Goal: Task Accomplishment & Management: Manage account settings

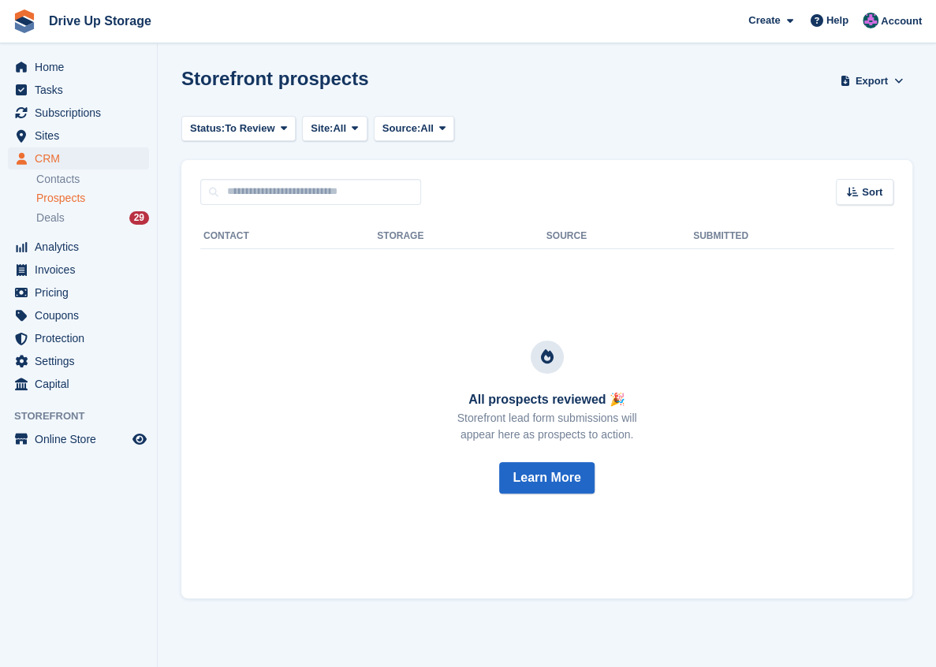
click at [63, 199] on span "Prospects" at bounding box center [60, 198] width 49 height 15
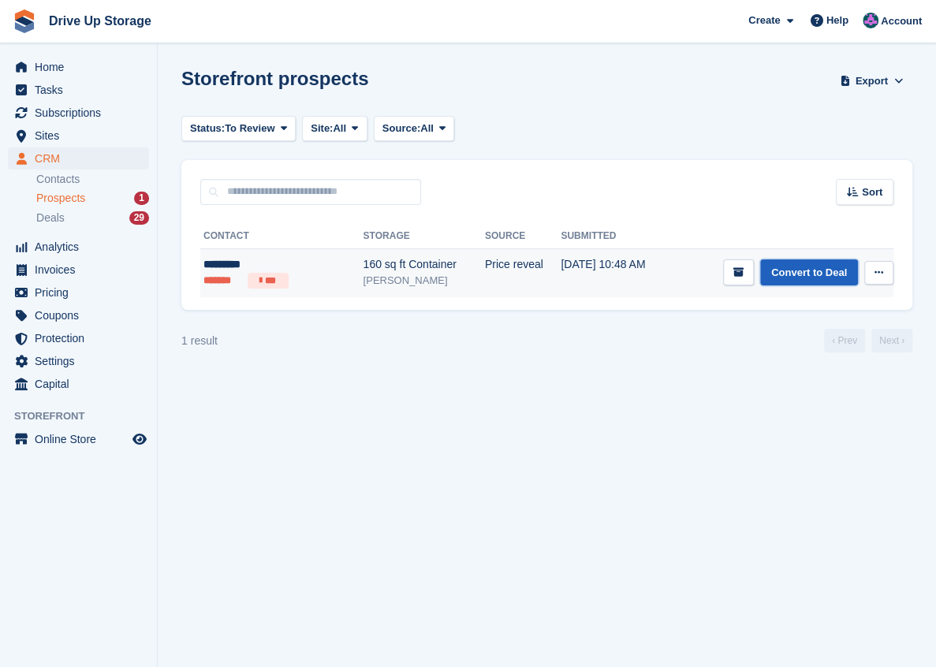
click at [820, 276] on link "Convert to Deal" at bounding box center [809, 272] width 98 height 26
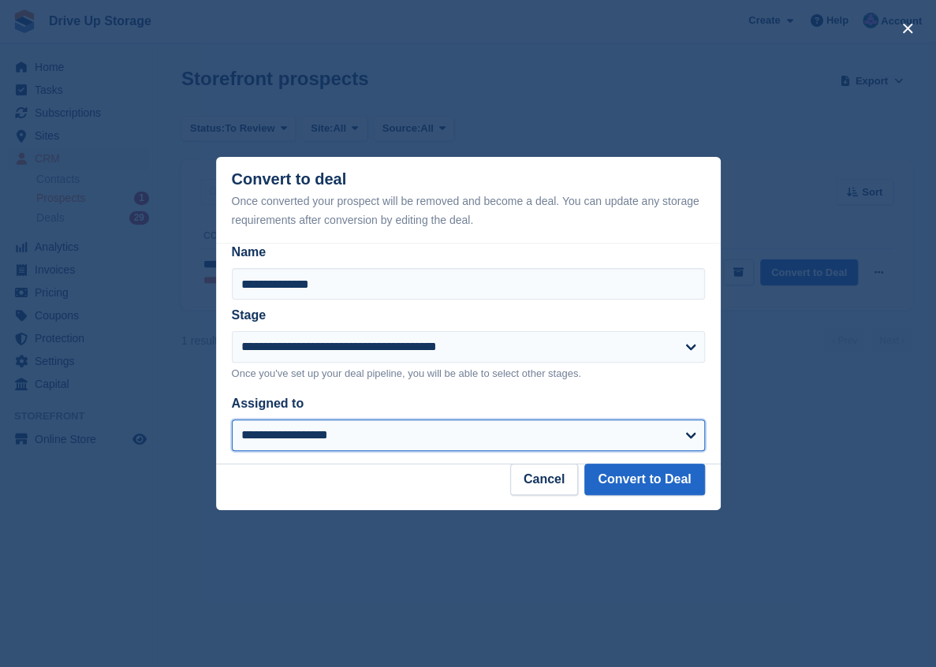
drag, startPoint x: 676, startPoint y: 440, endPoint x: 607, endPoint y: 426, distance: 70.1
click at [675, 438] on select "**********" at bounding box center [468, 435] width 473 height 32
select select "****"
click at [232, 420] on select "**********" at bounding box center [468, 435] width 473 height 32
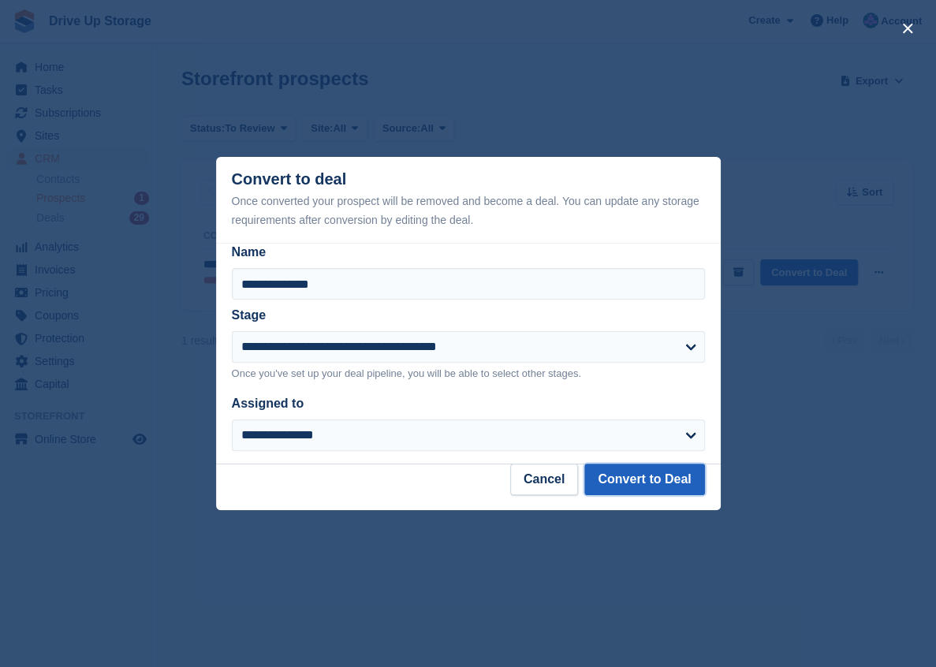
click at [629, 472] on button "Convert to Deal" at bounding box center [644, 480] width 120 height 32
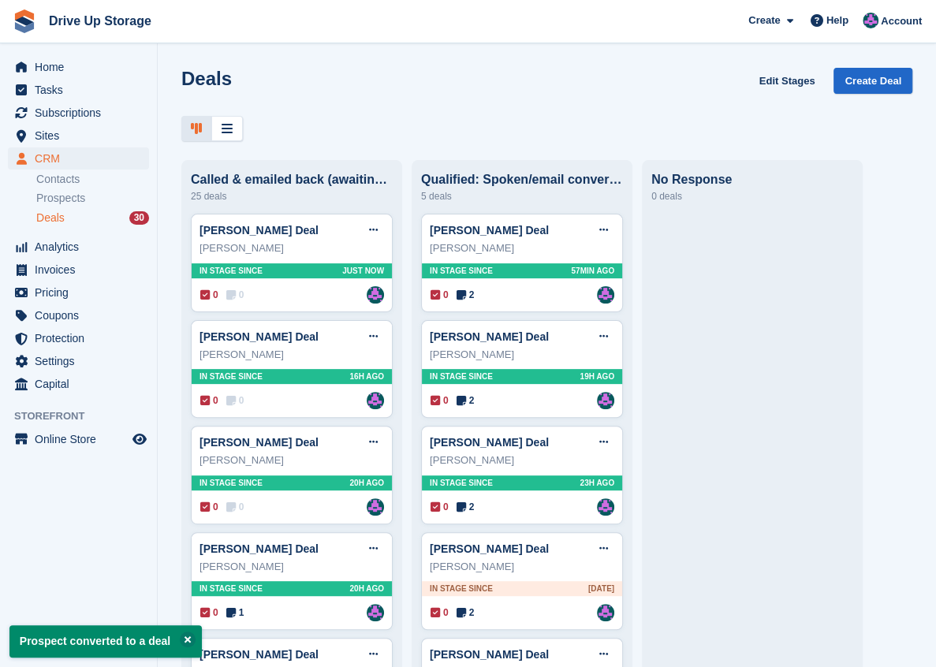
click at [62, 216] on span "Deals" at bounding box center [50, 218] width 28 height 15
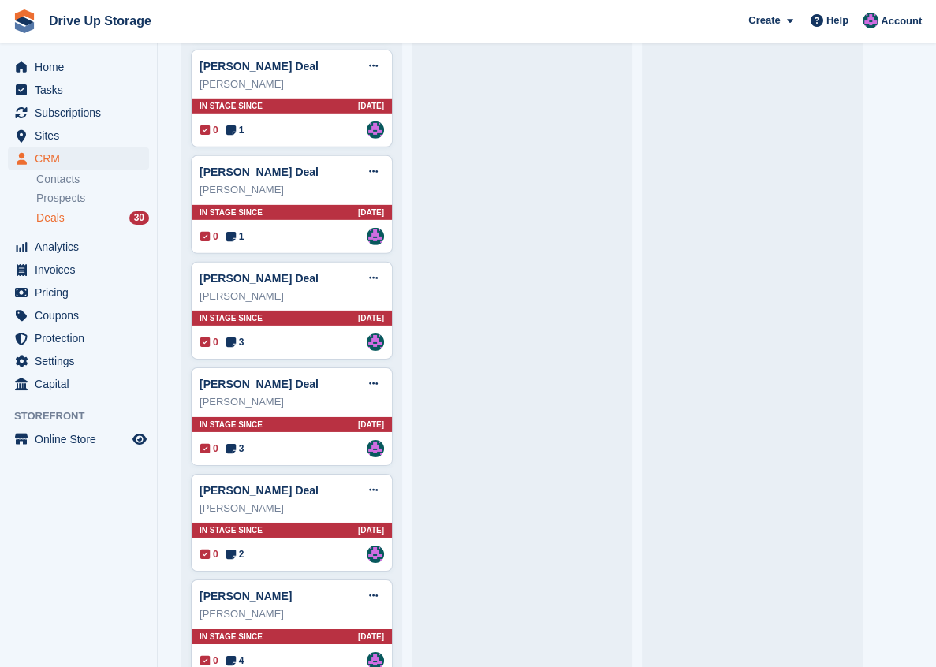
scroll to position [2188, 0]
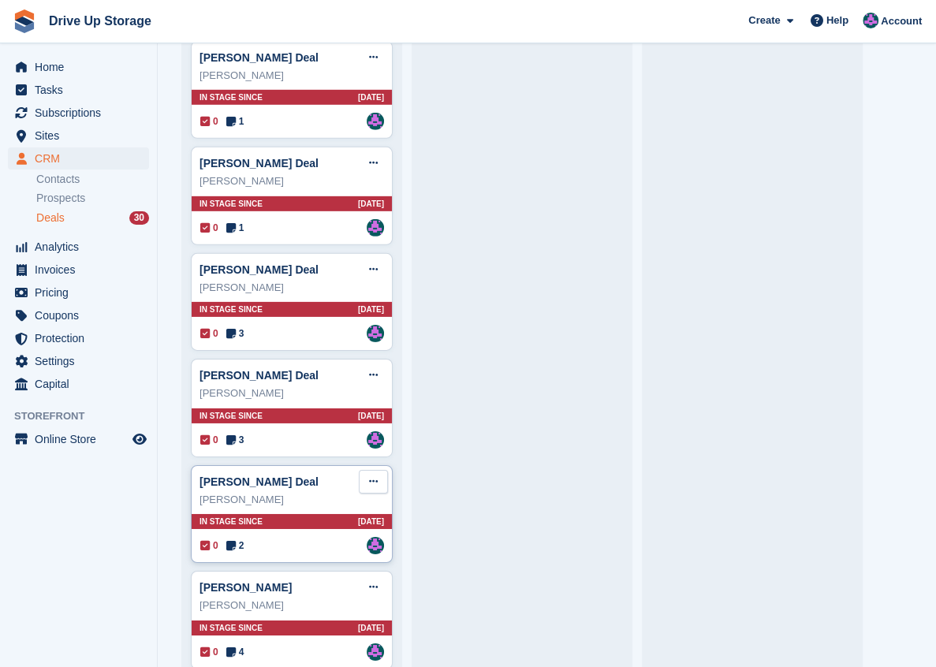
click at [371, 476] on icon at bounding box center [373, 481] width 9 height 10
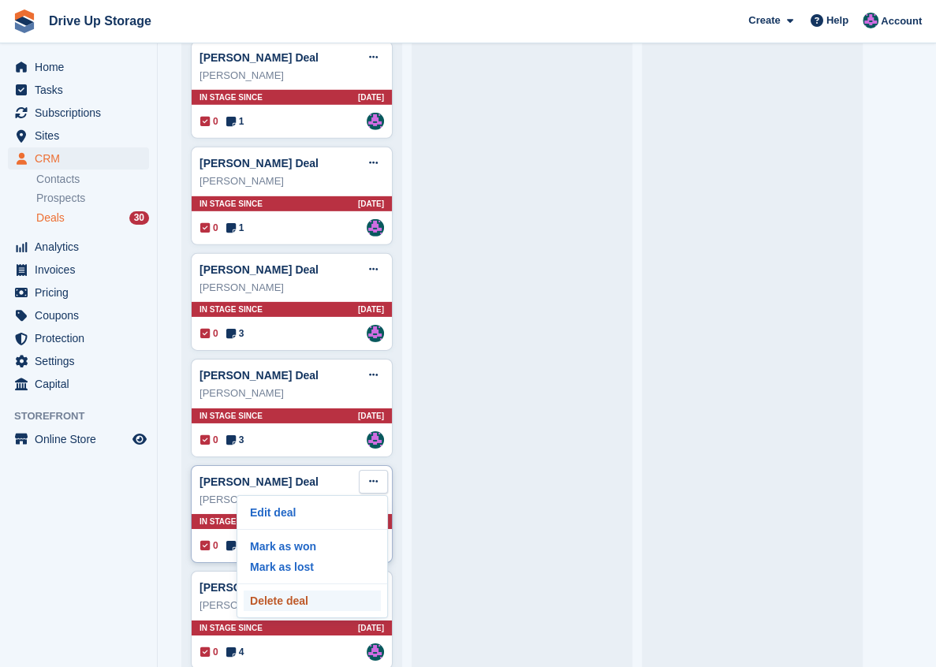
click at [304, 591] on p "Delete deal" at bounding box center [312, 601] width 137 height 21
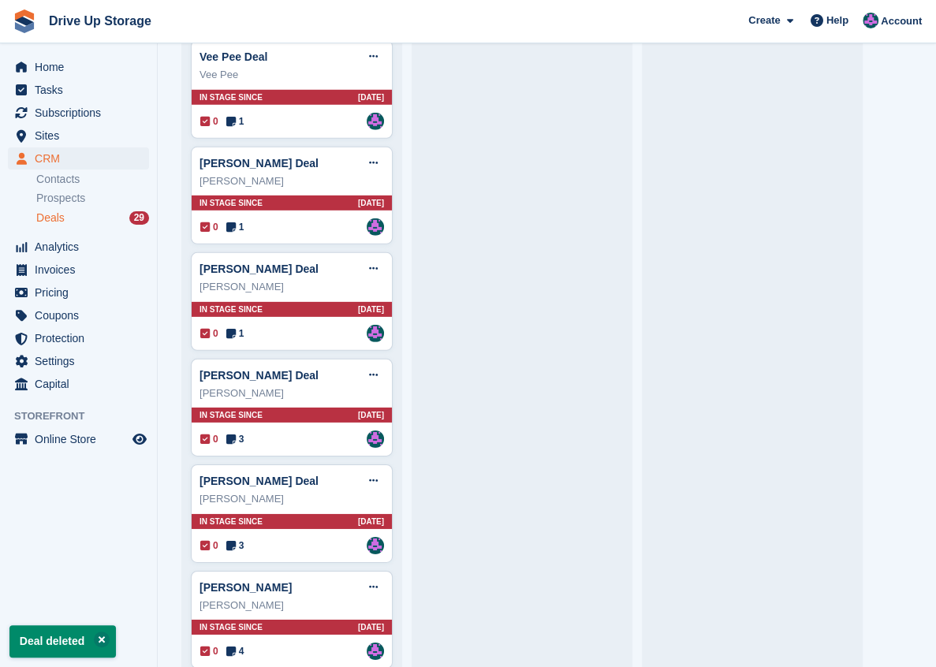
scroll to position [2083, 0]
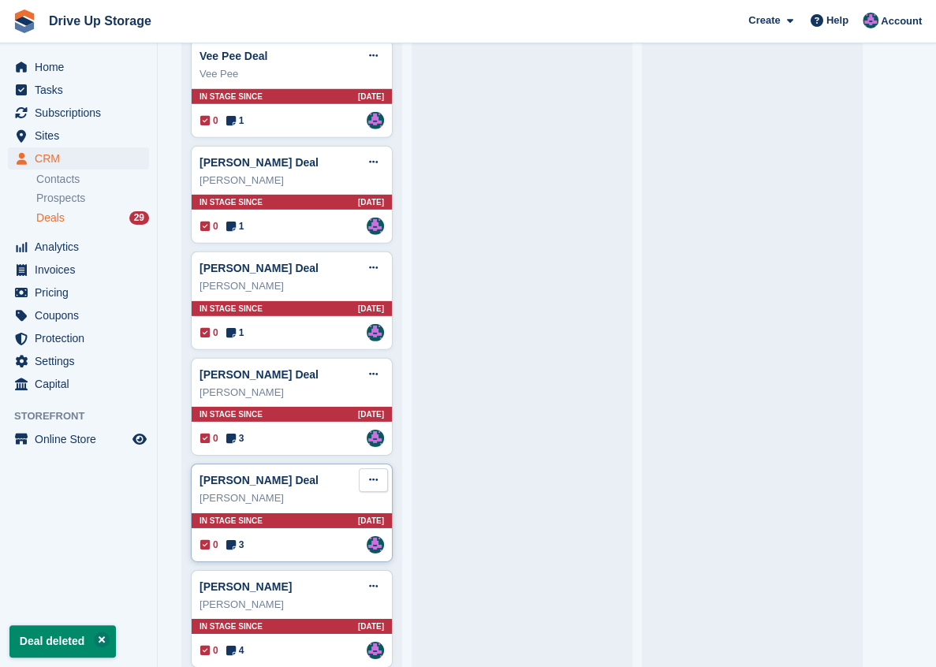
click at [364, 468] on button at bounding box center [373, 480] width 29 height 24
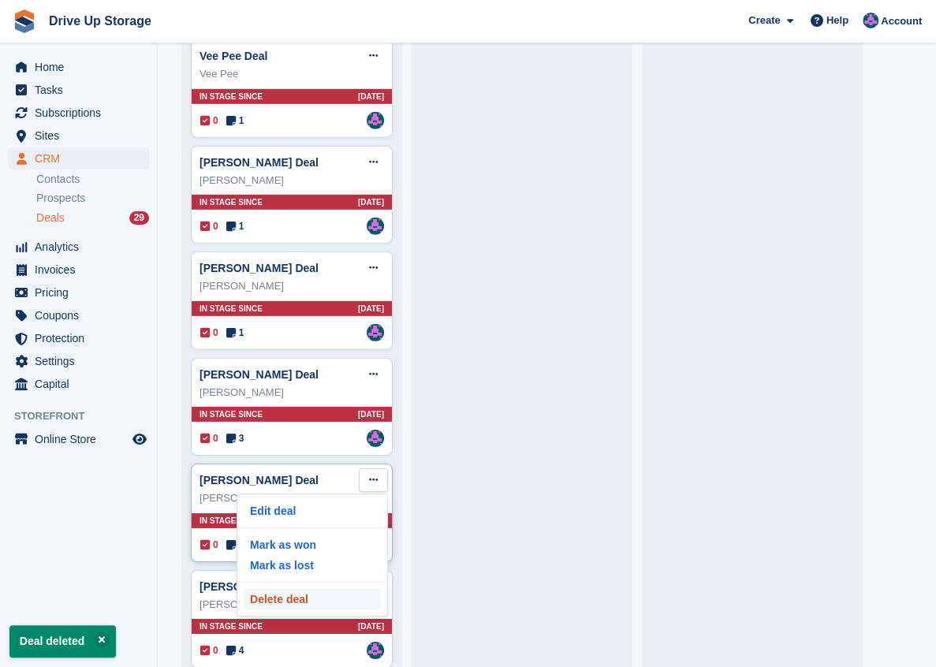
click at [281, 589] on p "Delete deal" at bounding box center [312, 599] width 137 height 21
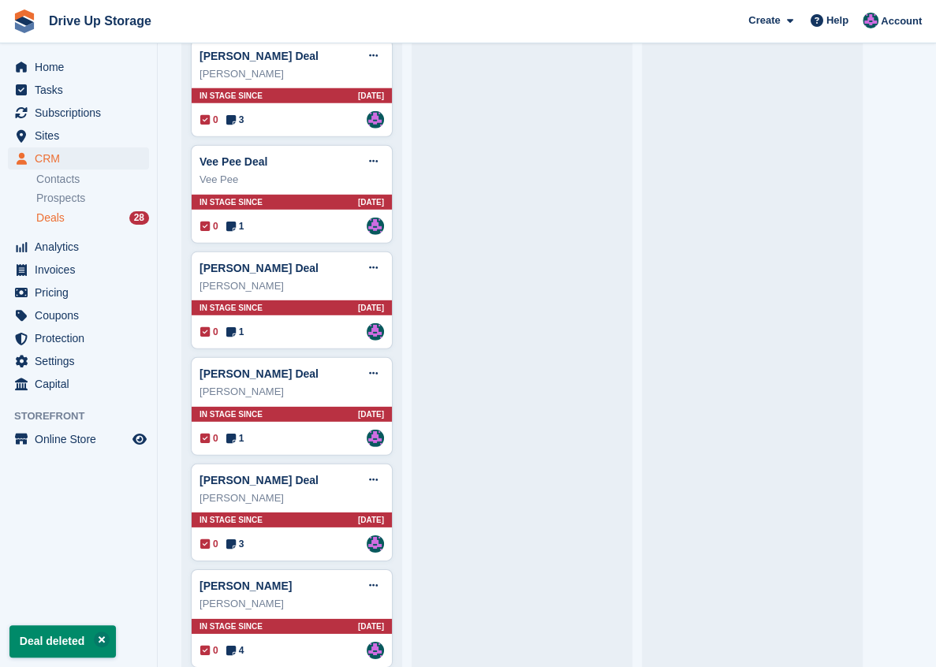
scroll to position [1978, 0]
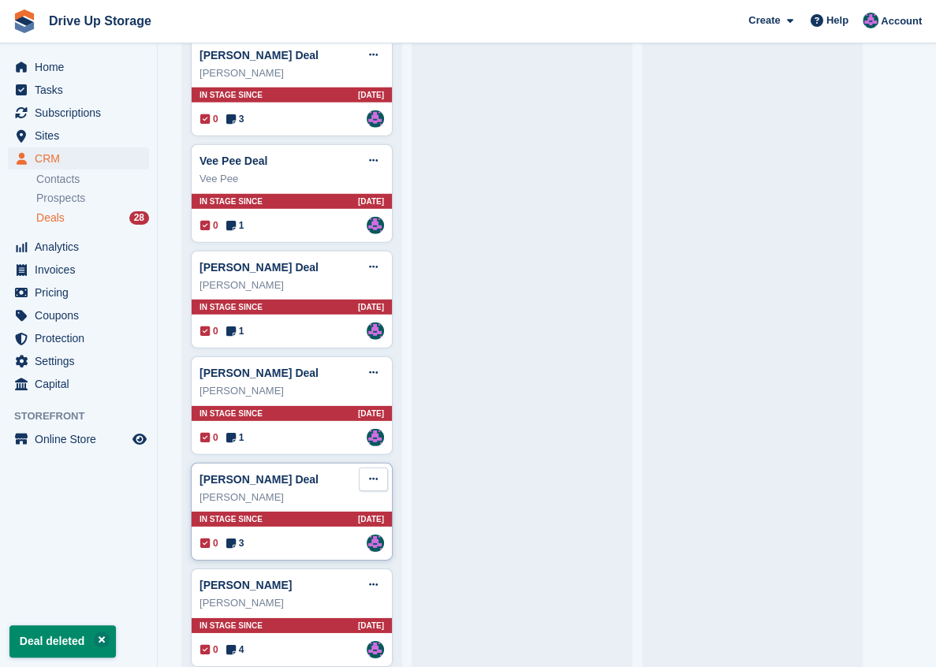
click at [369, 474] on icon at bounding box center [373, 479] width 9 height 10
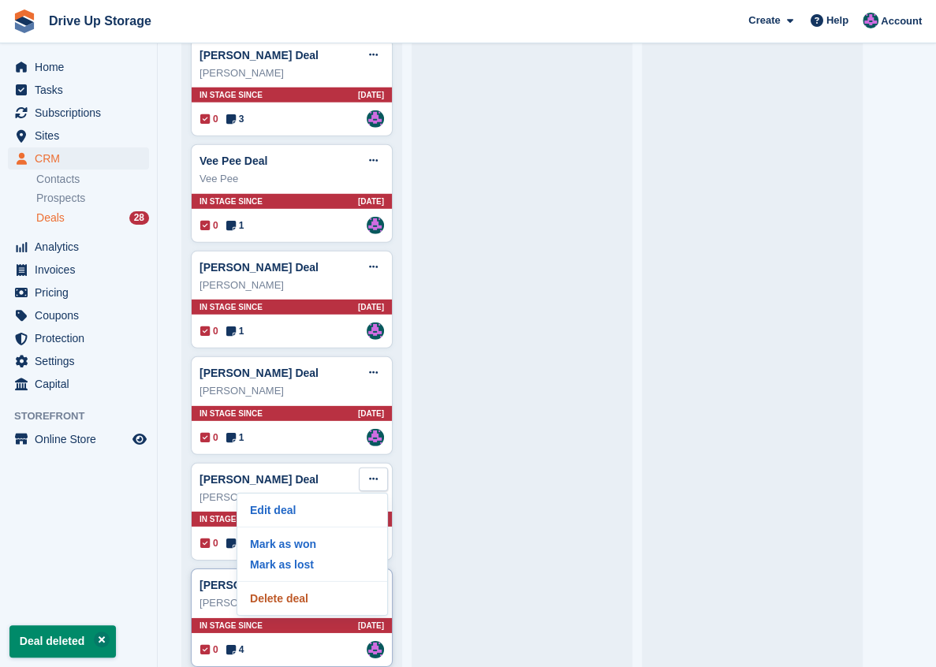
drag, startPoint x: 308, startPoint y: 571, endPoint x: 306, endPoint y: 562, distance: 8.8
click at [308, 588] on p "Delete deal" at bounding box center [312, 598] width 137 height 21
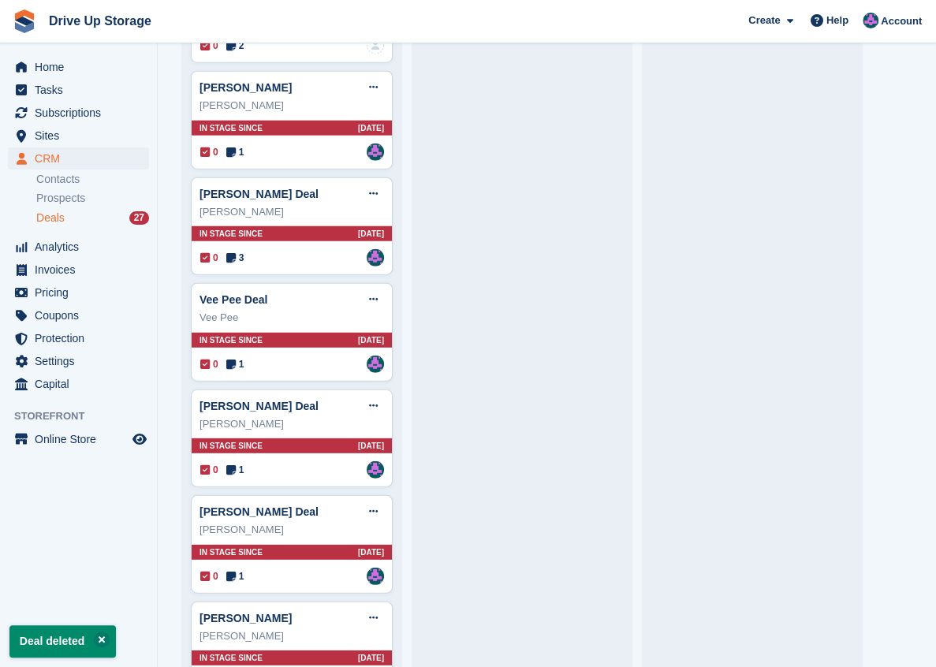
scroll to position [1874, 0]
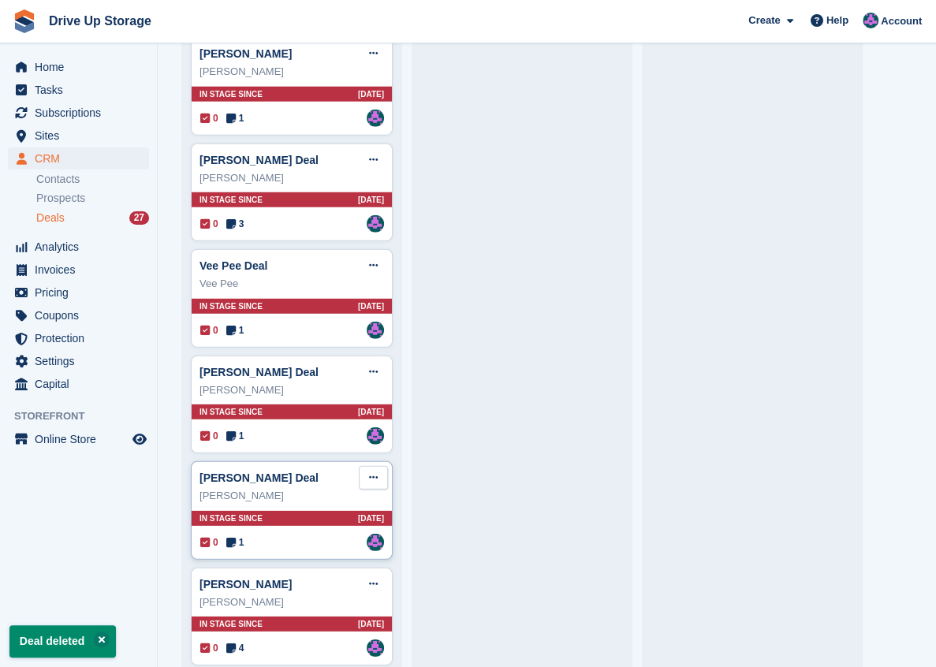
click at [375, 472] on icon at bounding box center [373, 477] width 9 height 10
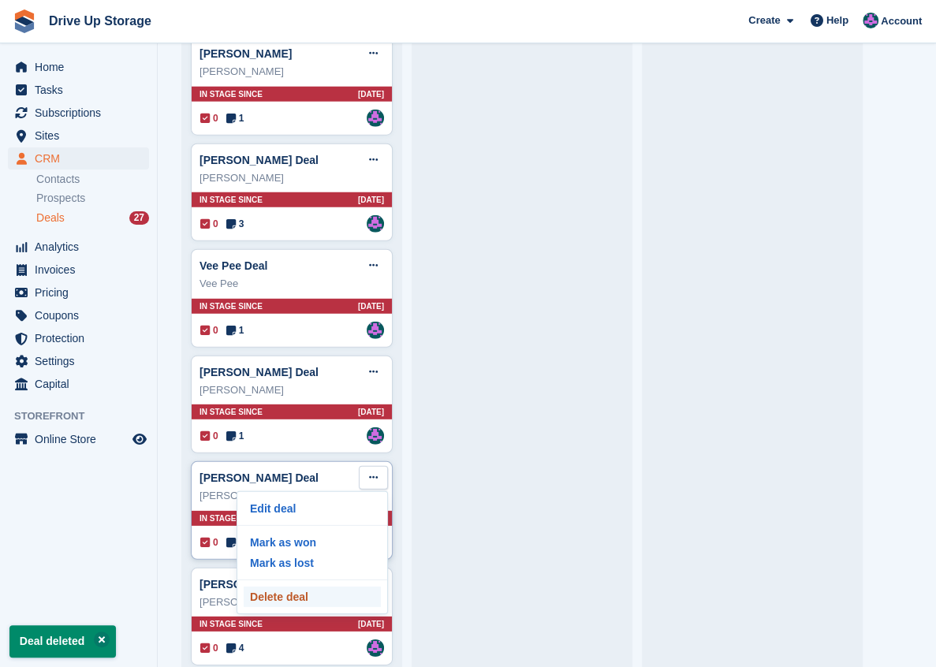
click at [306, 587] on p "Delete deal" at bounding box center [312, 597] width 137 height 21
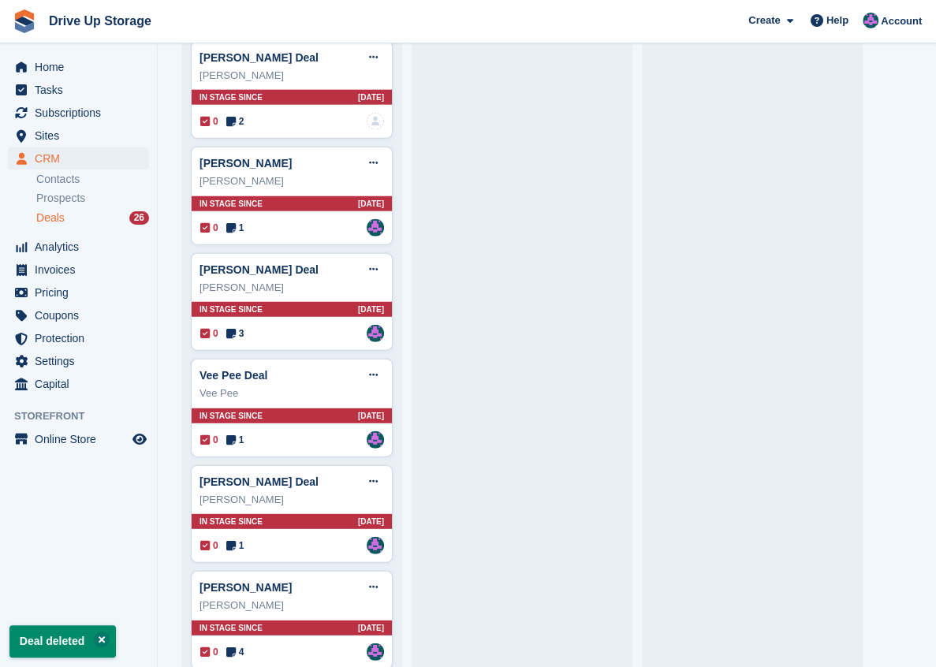
scroll to position [1768, 0]
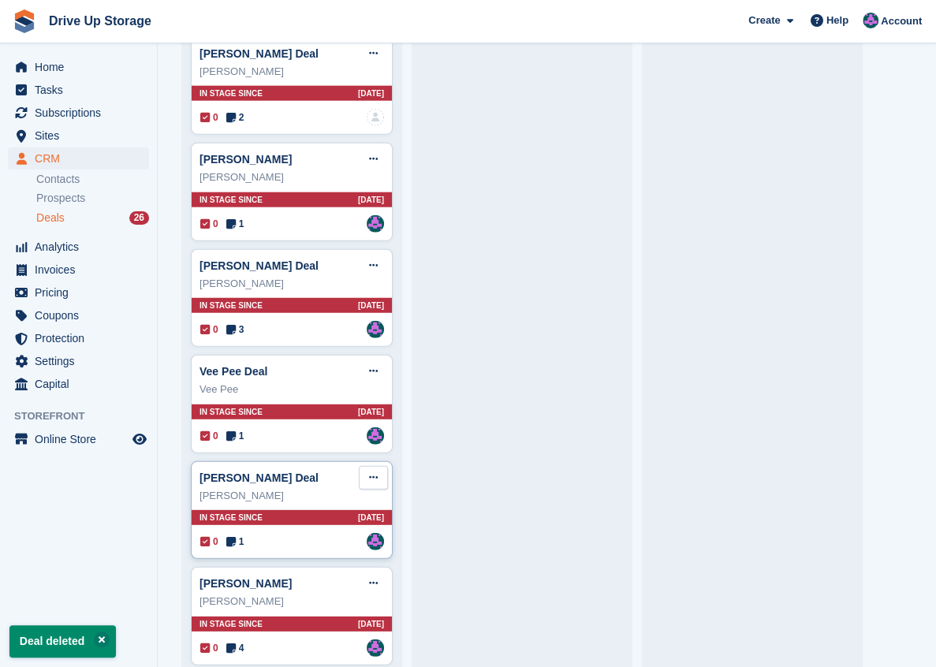
click at [385, 466] on button at bounding box center [373, 478] width 29 height 24
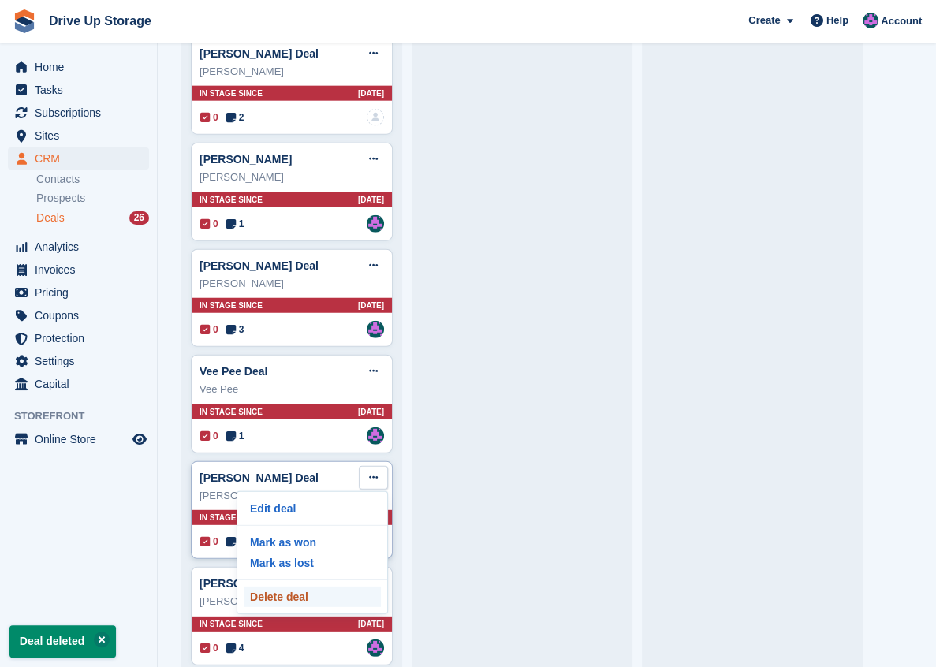
click at [307, 587] on p "Delete deal" at bounding box center [312, 597] width 137 height 21
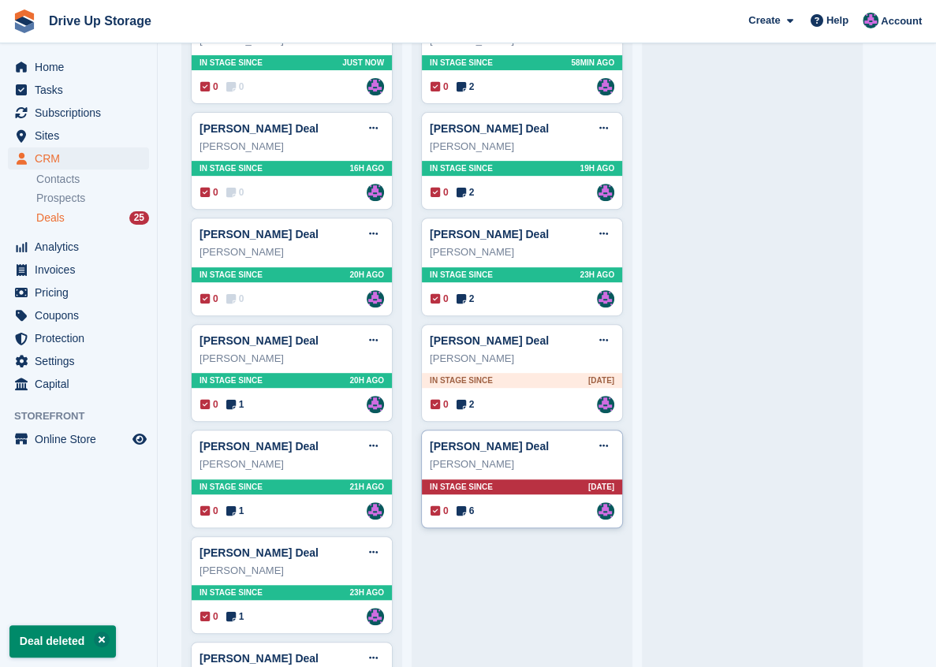
scroll to position [210, 0]
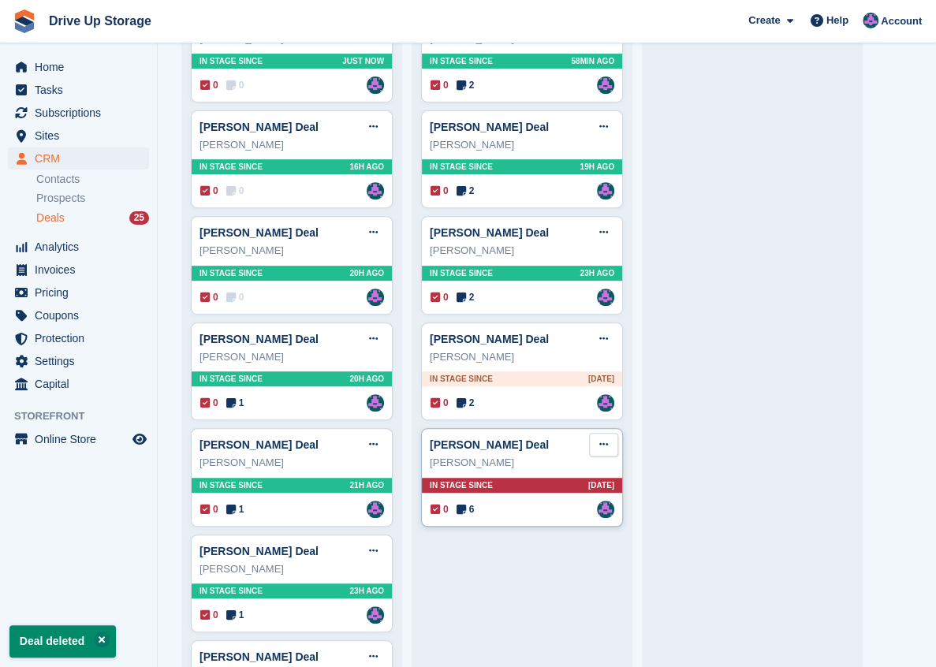
click at [607, 449] on icon at bounding box center [603, 444] width 9 height 10
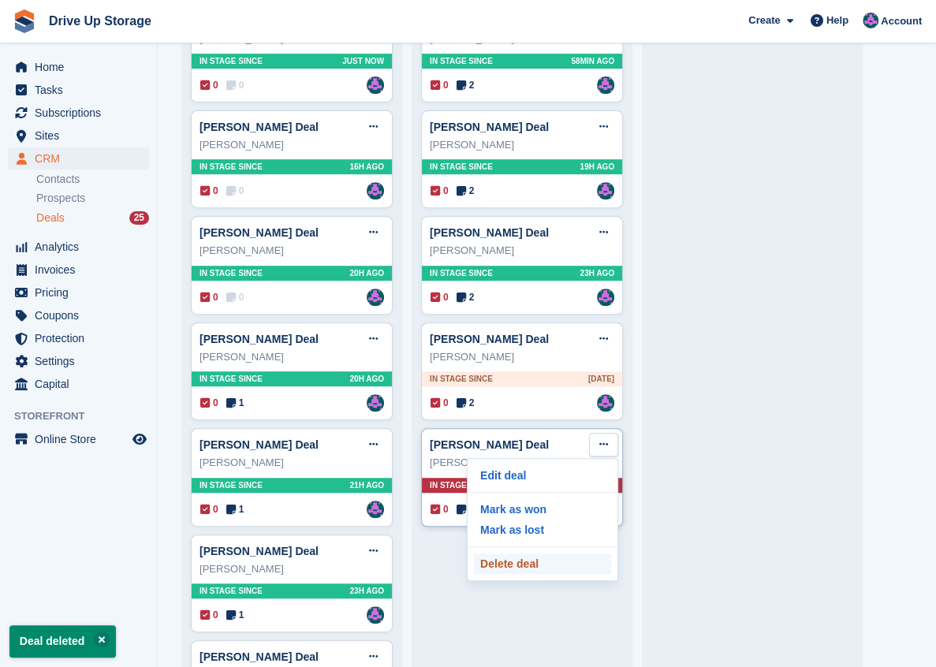
click at [514, 566] on p "Delete deal" at bounding box center [542, 564] width 137 height 21
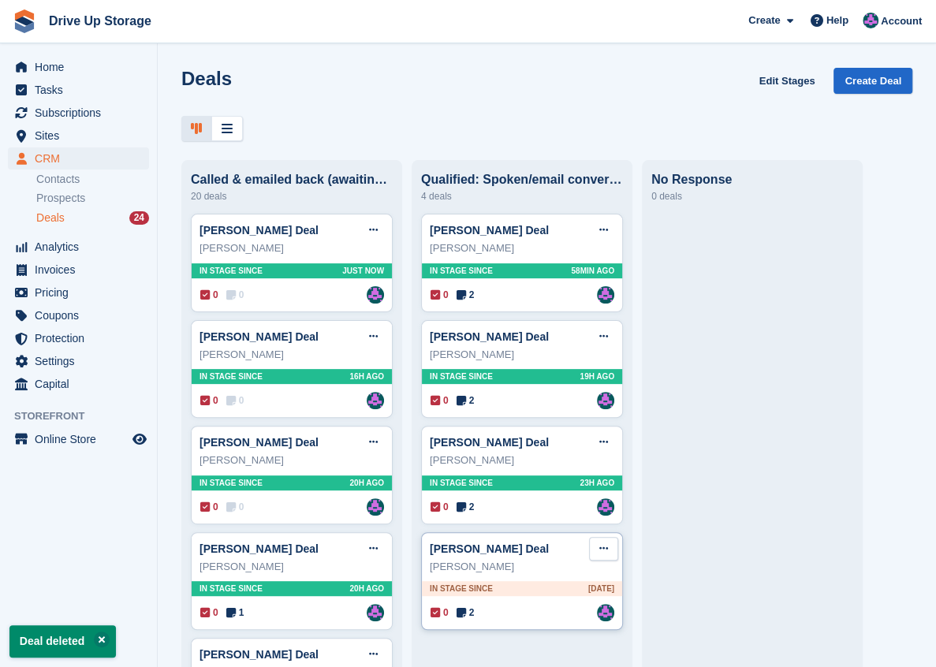
drag, startPoint x: 610, startPoint y: 545, endPoint x: 595, endPoint y: 553, distance: 16.2
click at [610, 546] on button at bounding box center [603, 549] width 29 height 24
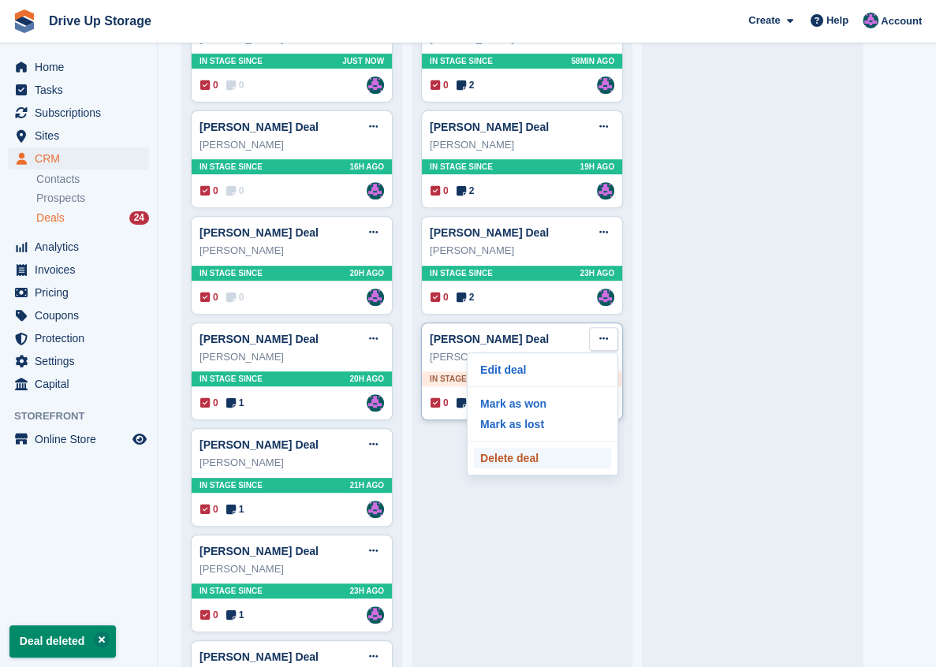
click at [524, 460] on p "Delete deal" at bounding box center [542, 458] width 137 height 21
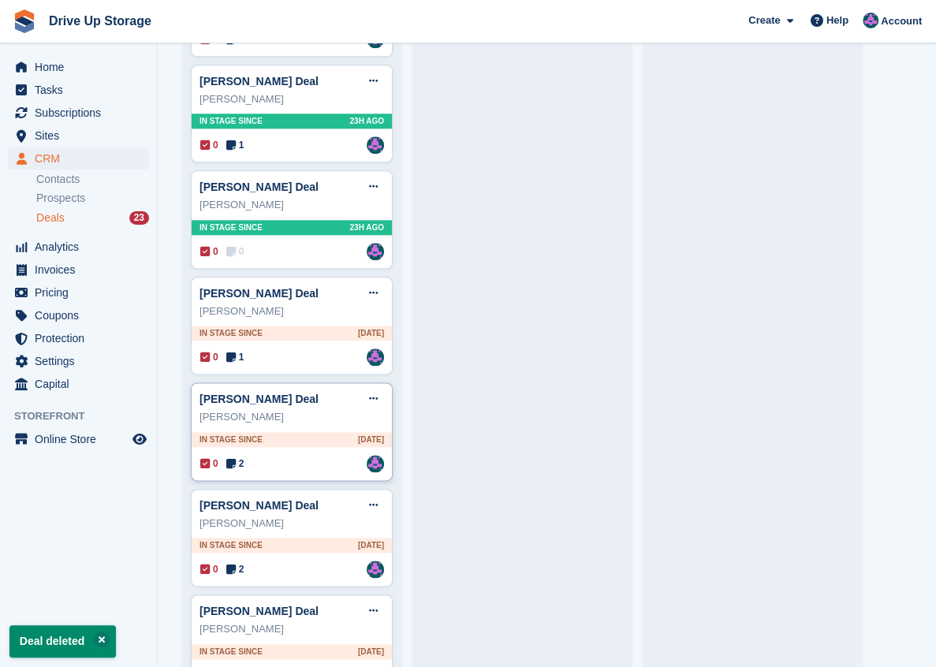
scroll to position [683, 0]
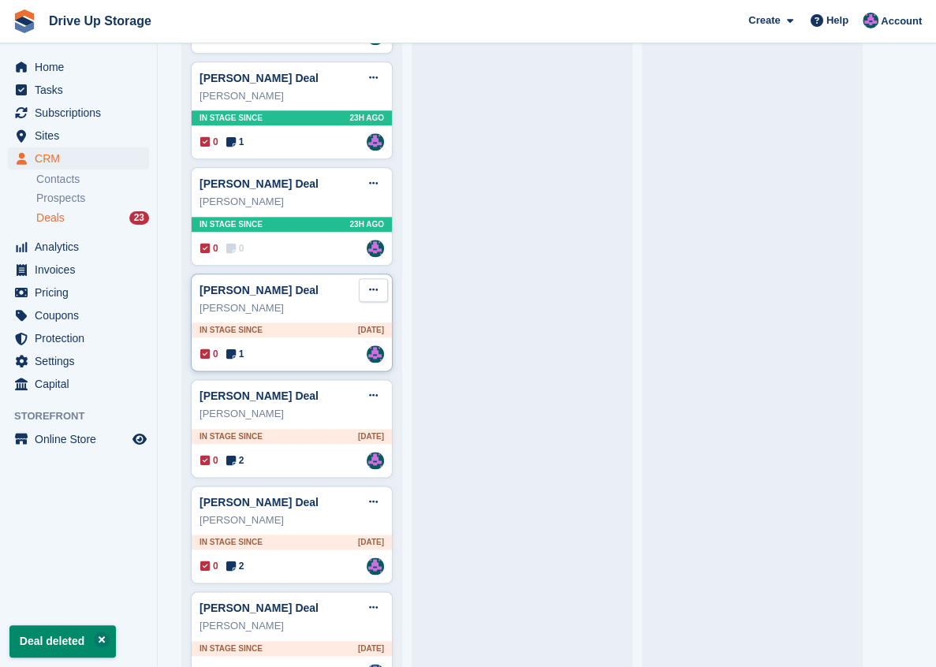
click at [382, 285] on button at bounding box center [373, 290] width 29 height 24
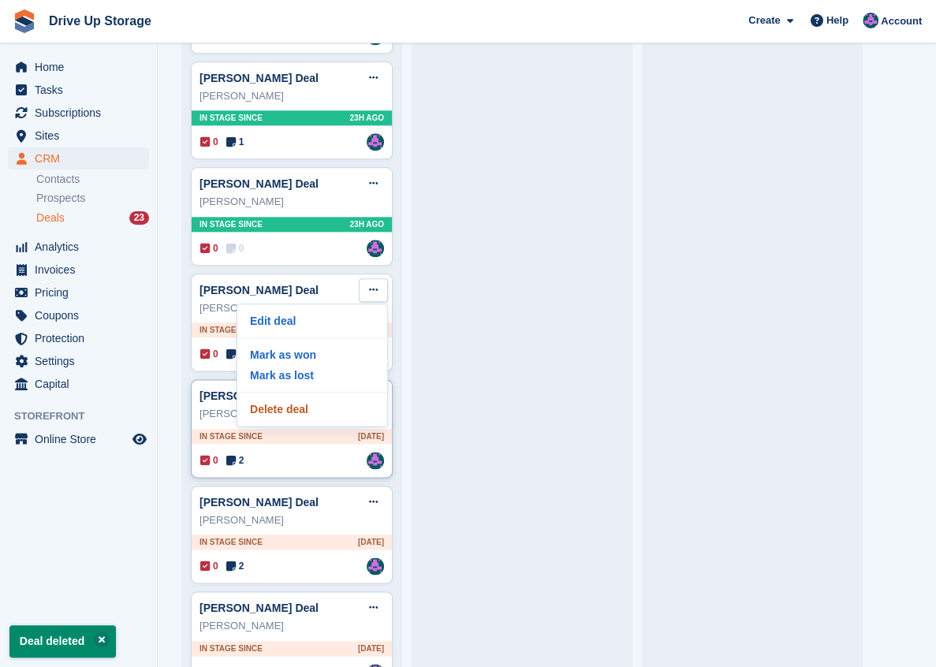
drag, startPoint x: 311, startPoint y: 404, endPoint x: 311, endPoint y: 396, distance: 7.9
click at [310, 404] on p "Delete deal" at bounding box center [312, 409] width 137 height 21
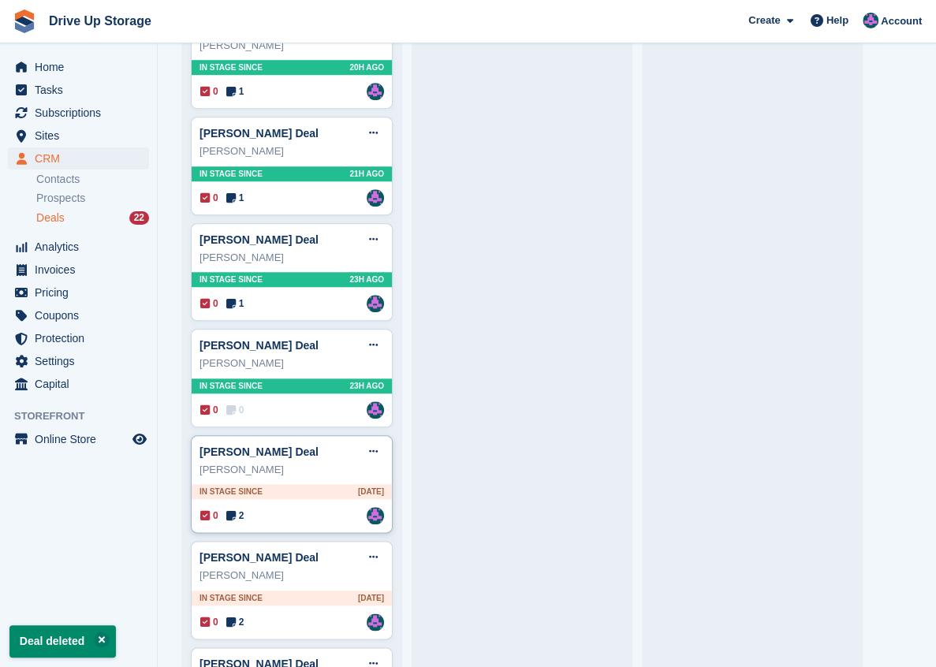
scroll to position [525, 0]
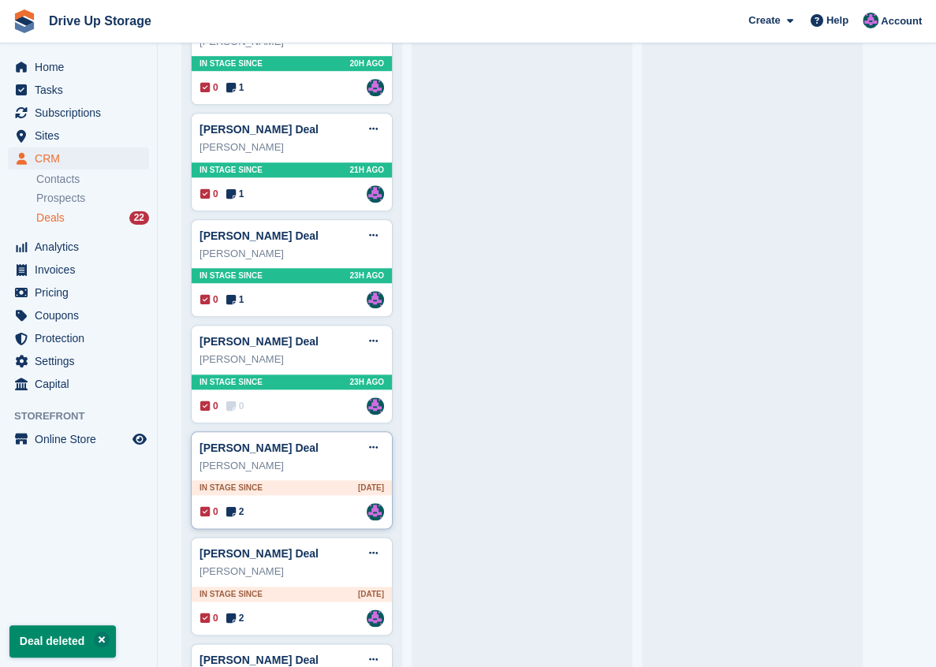
click at [345, 448] on div "[PERSON_NAME] Deal Edit deal [PERSON_NAME] as won [PERSON_NAME] as lost Delete …" at bounding box center [291, 448] width 185 height 24
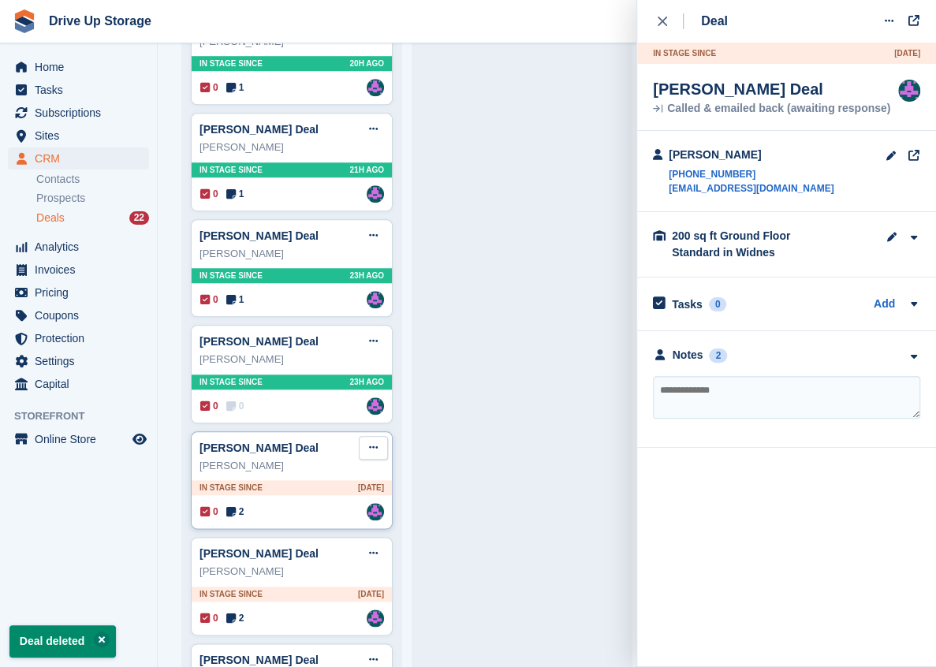
click at [377, 446] on icon at bounding box center [373, 447] width 9 height 10
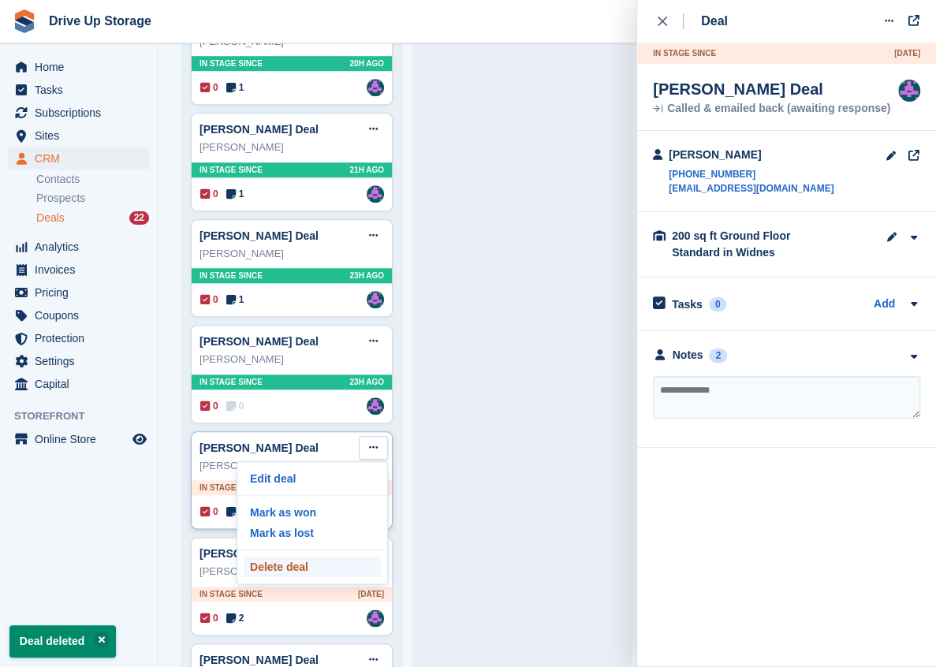
click at [318, 557] on p "Delete deal" at bounding box center [312, 567] width 137 height 21
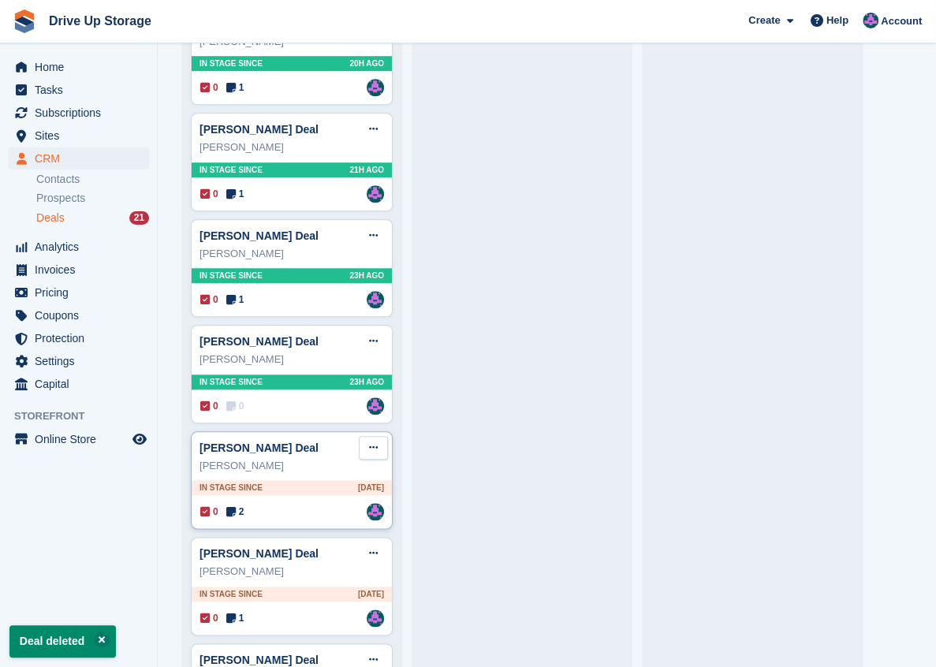
click at [373, 446] on icon at bounding box center [373, 447] width 9 height 10
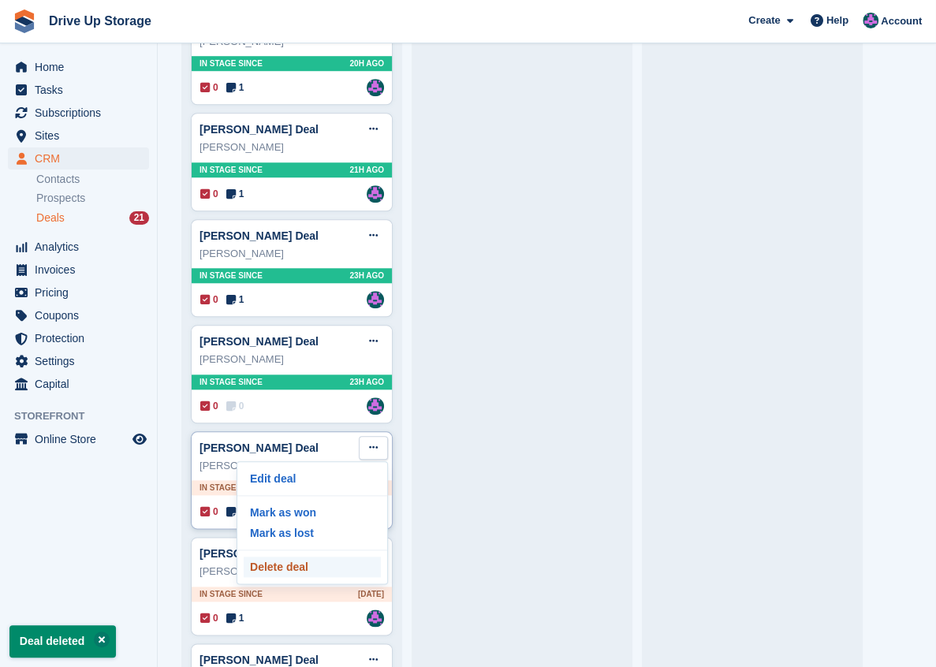
click at [309, 563] on p "Delete deal" at bounding box center [312, 567] width 137 height 21
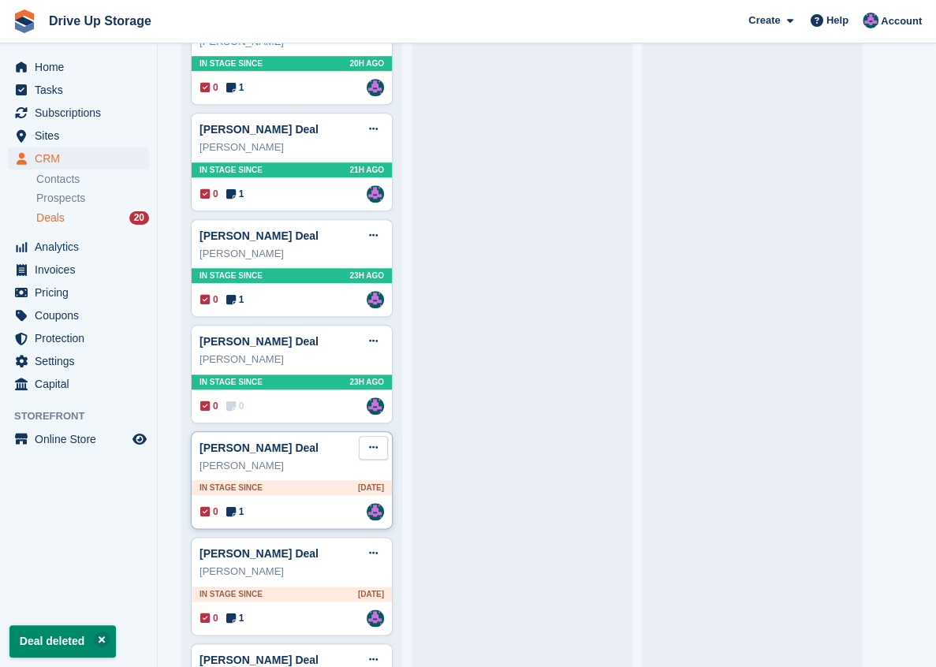
click at [374, 442] on icon at bounding box center [373, 447] width 9 height 10
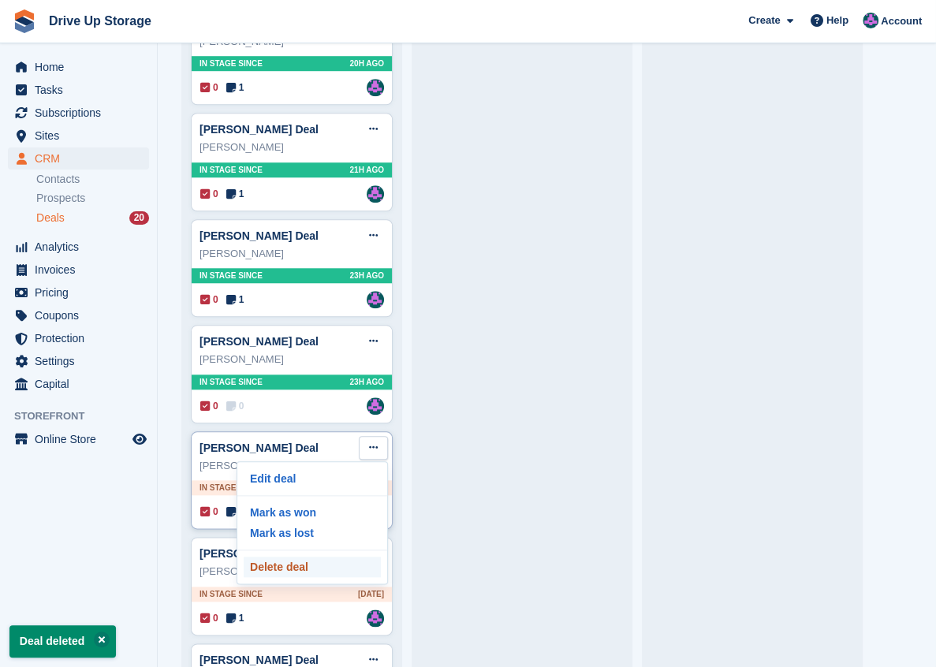
click at [353, 561] on p "Delete deal" at bounding box center [312, 567] width 137 height 21
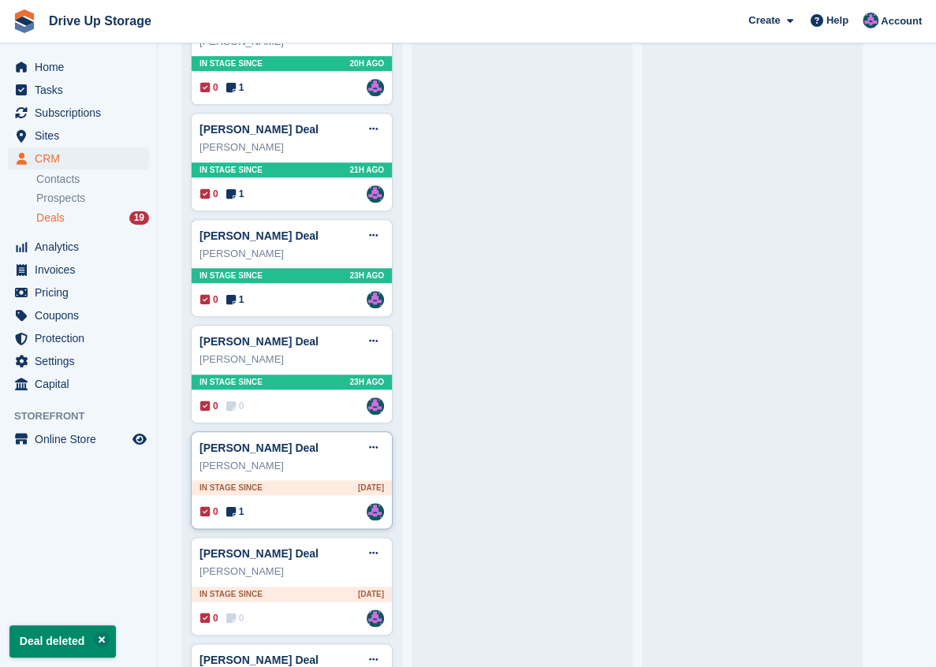
click at [388, 442] on div "[PERSON_NAME] Deal Edit deal [PERSON_NAME] as won [PERSON_NAME] as lost Delete …" at bounding box center [292, 480] width 202 height 99
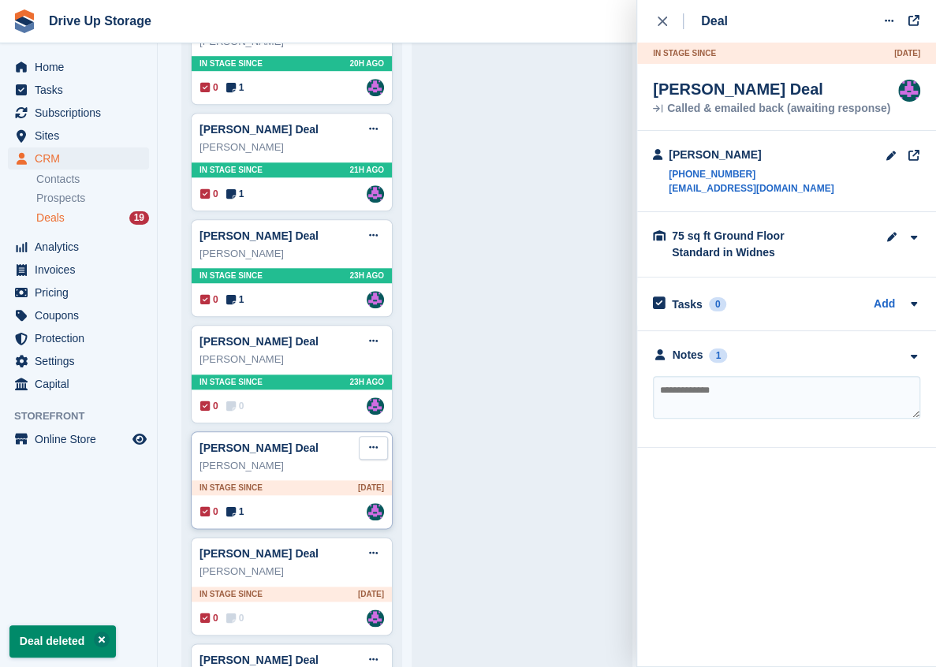
click at [377, 436] on button at bounding box center [373, 448] width 29 height 24
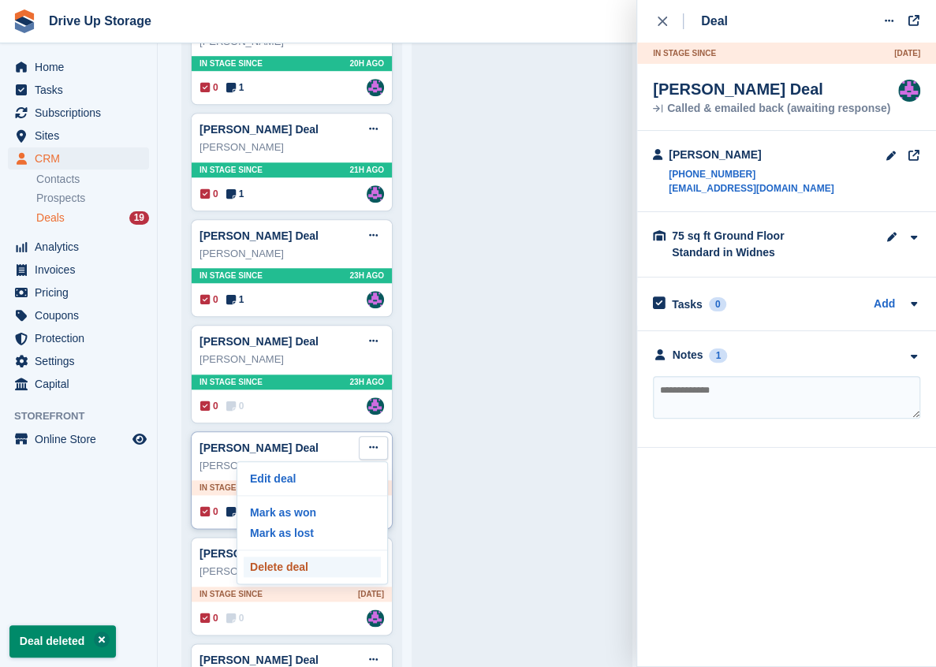
click at [330, 561] on p "Delete deal" at bounding box center [312, 567] width 137 height 21
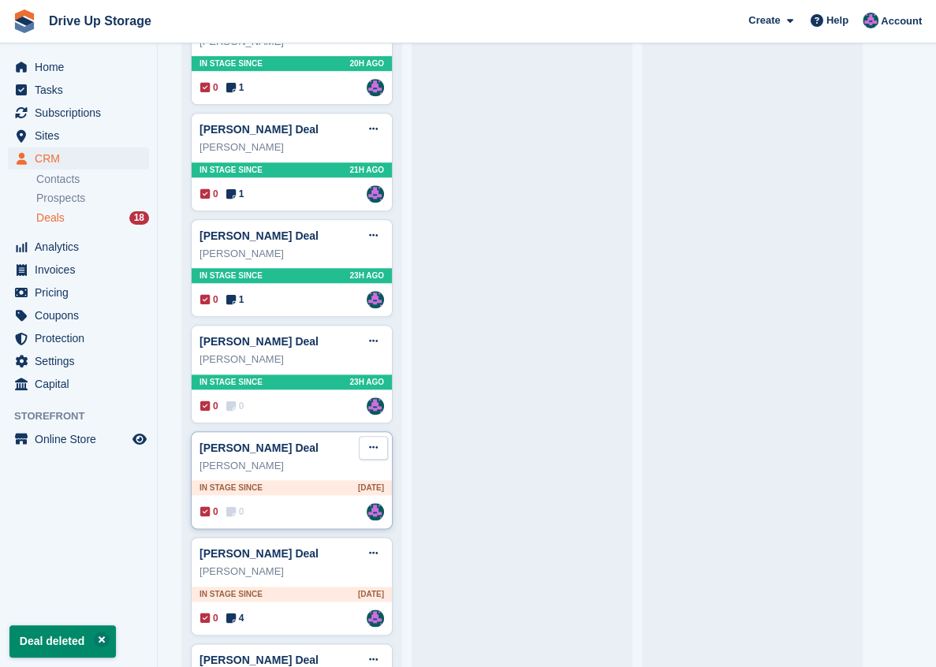
click at [382, 448] on button at bounding box center [373, 448] width 29 height 24
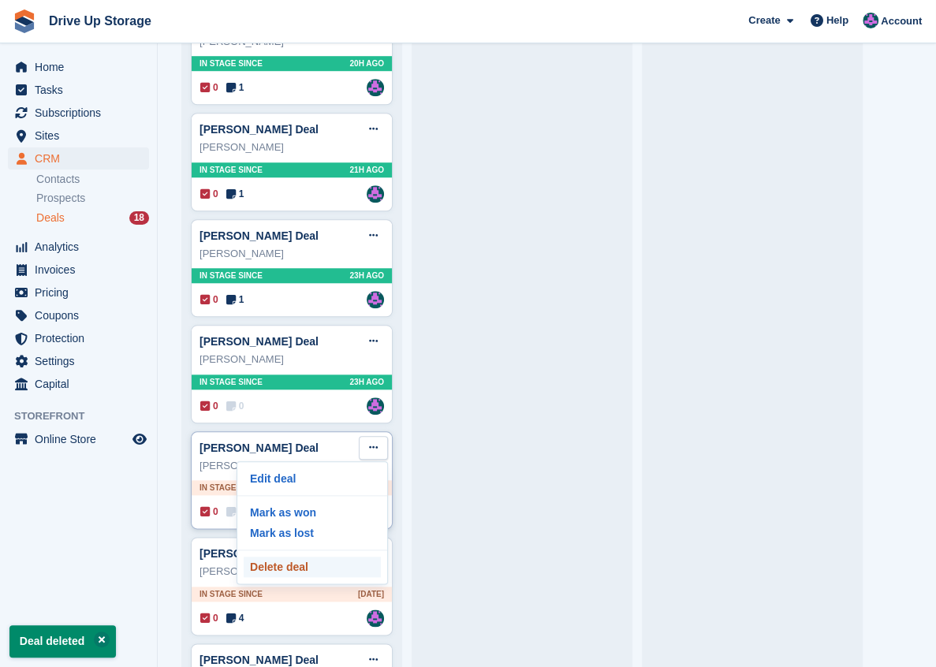
click at [343, 557] on p "Delete deal" at bounding box center [312, 567] width 137 height 21
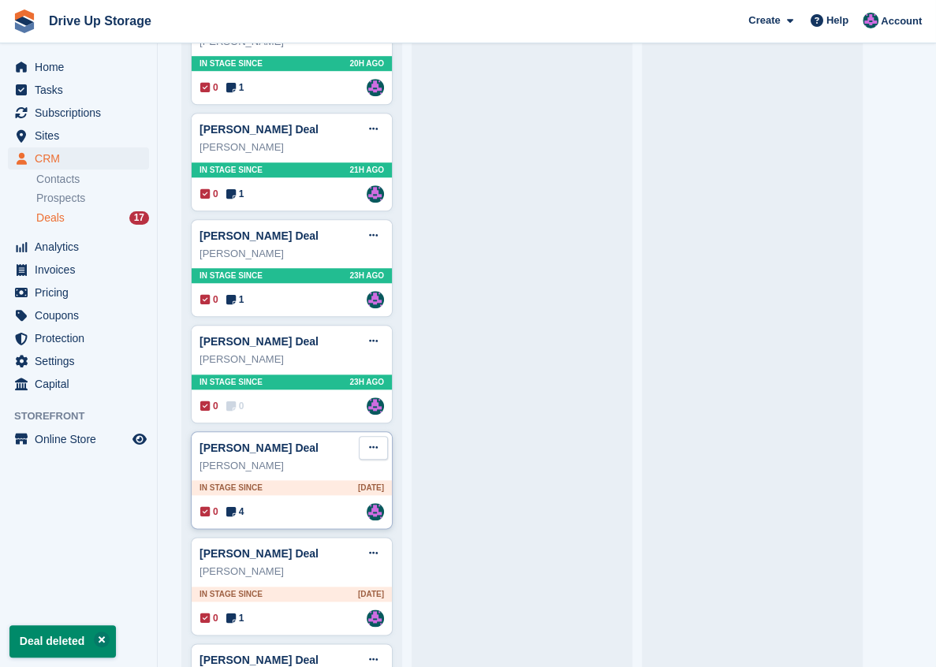
click at [374, 450] on button at bounding box center [373, 448] width 29 height 24
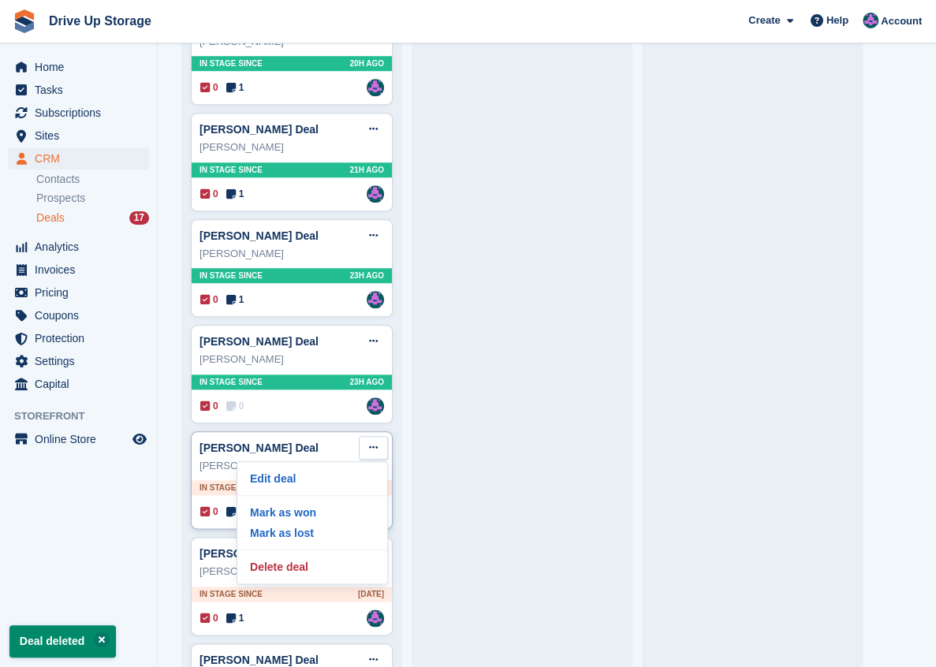
click at [302, 445] on div "[PERSON_NAME] Deal Edit deal [PERSON_NAME] as won [PERSON_NAME] as lost Delete …" at bounding box center [291, 448] width 185 height 24
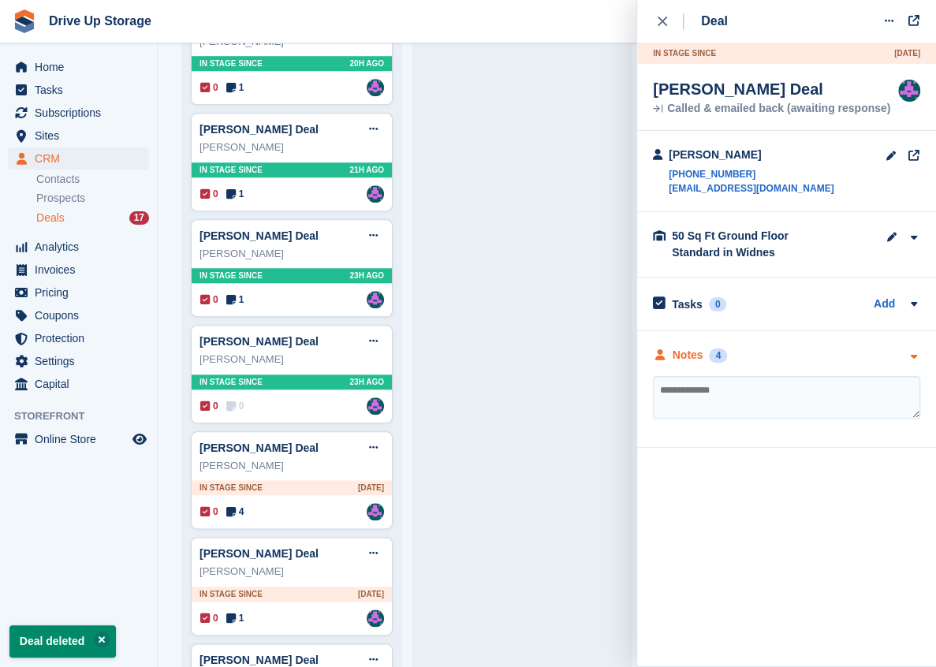
click at [900, 349] on div "Notes 4" at bounding box center [786, 355] width 267 height 17
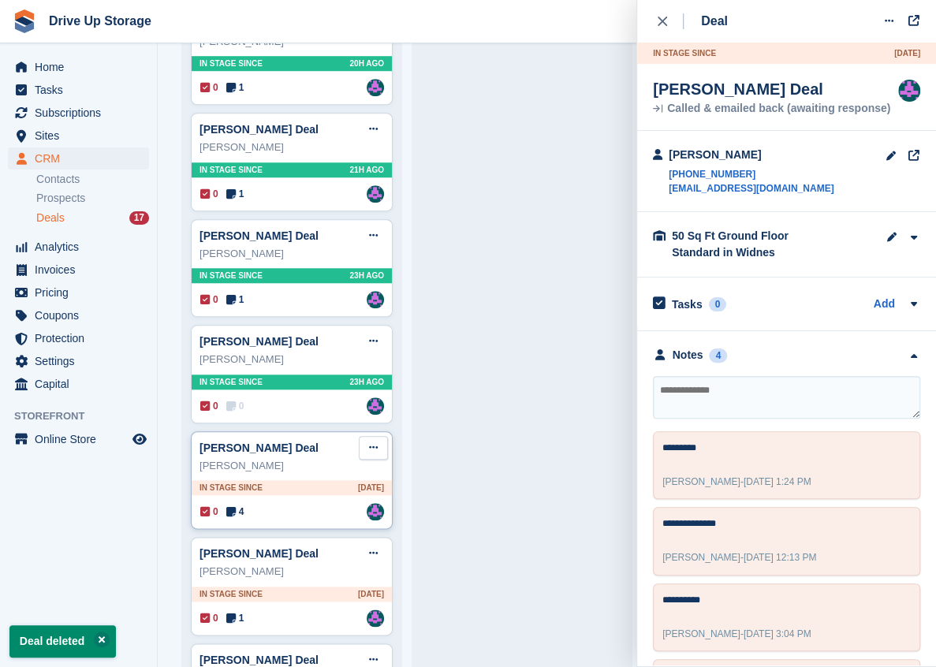
click at [382, 449] on button at bounding box center [373, 448] width 29 height 24
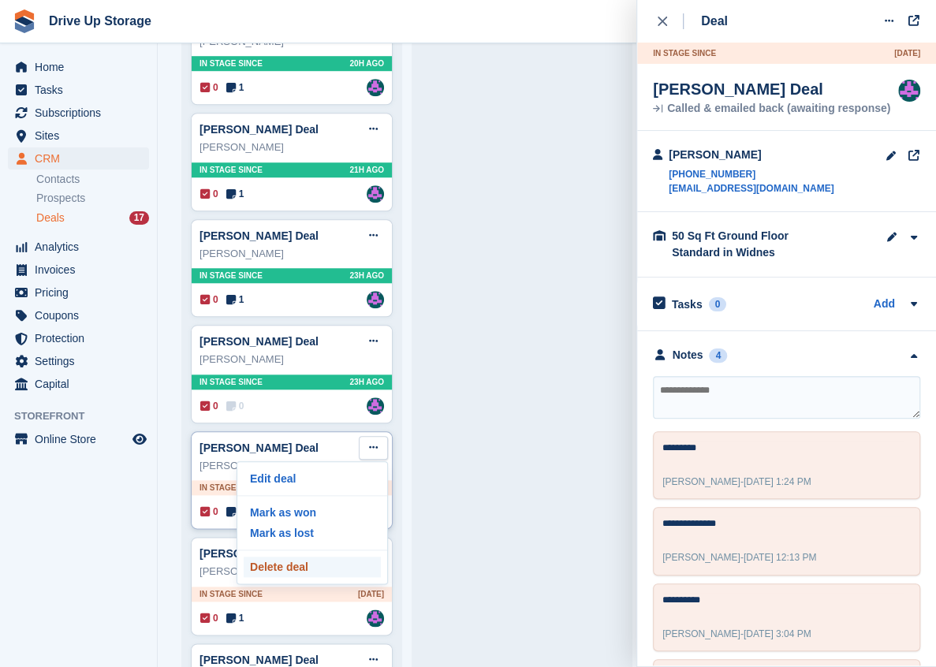
click at [323, 558] on p "Delete deal" at bounding box center [312, 567] width 137 height 21
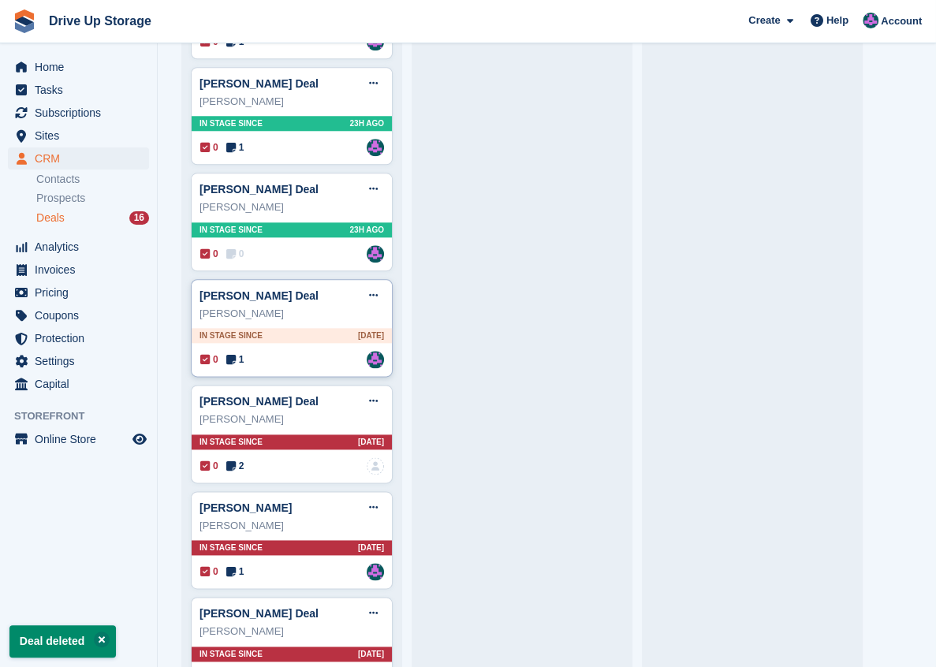
scroll to position [683, 0]
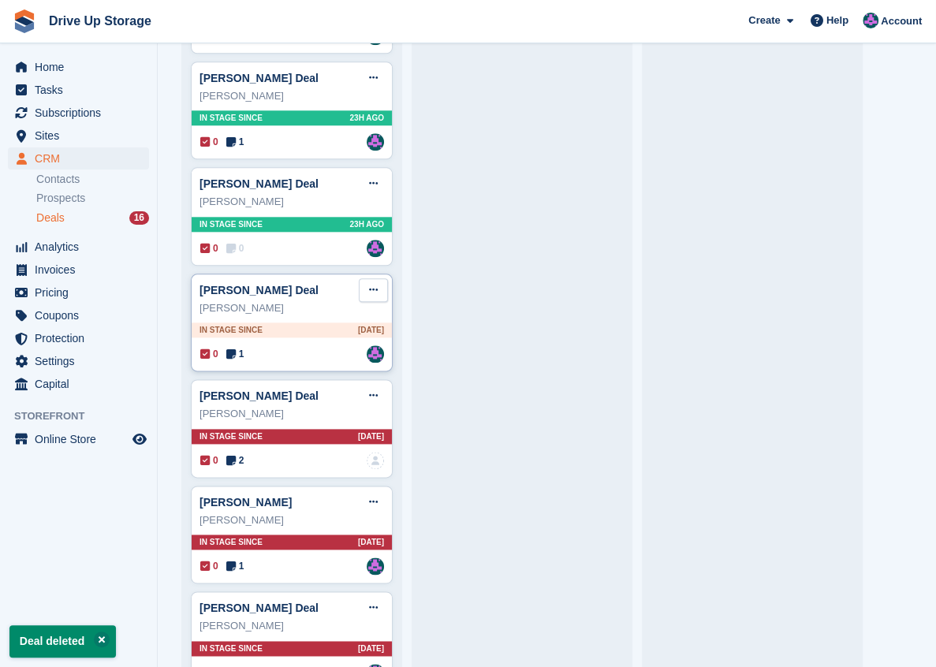
click at [371, 285] on icon at bounding box center [373, 290] width 9 height 10
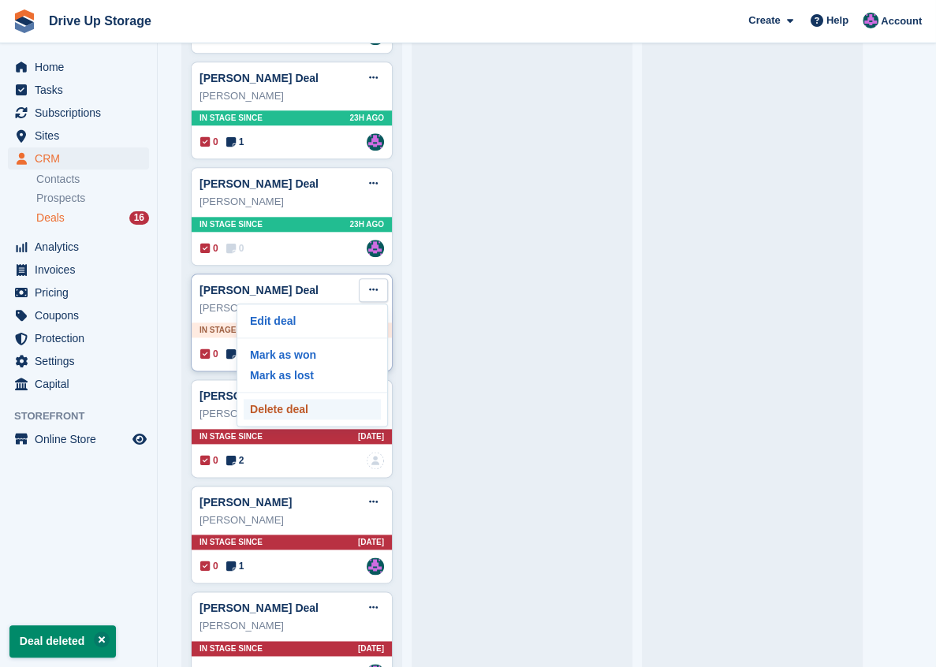
click at [319, 408] on p "Delete deal" at bounding box center [312, 409] width 137 height 21
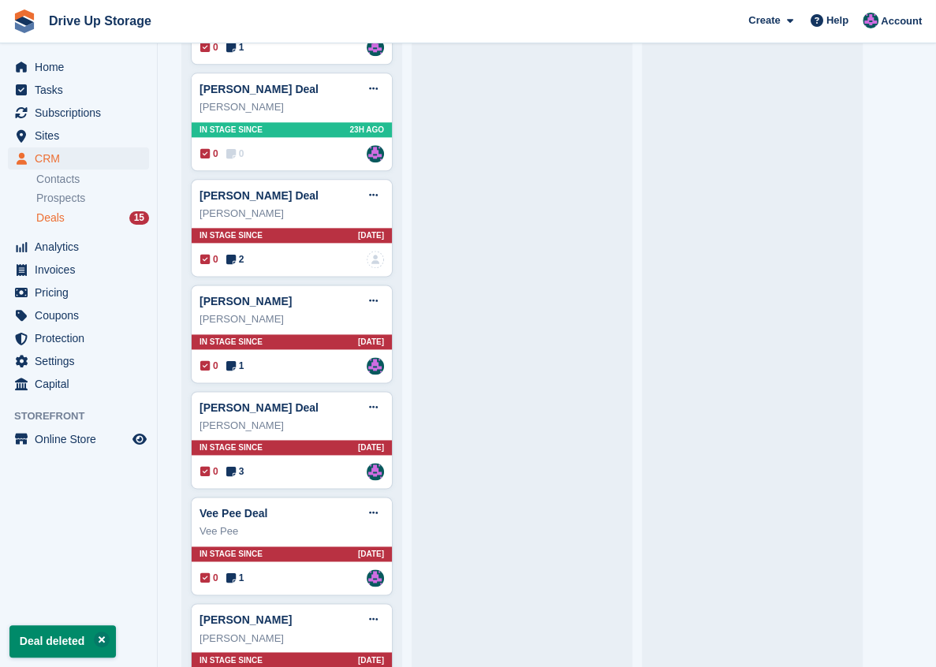
scroll to position [789, 0]
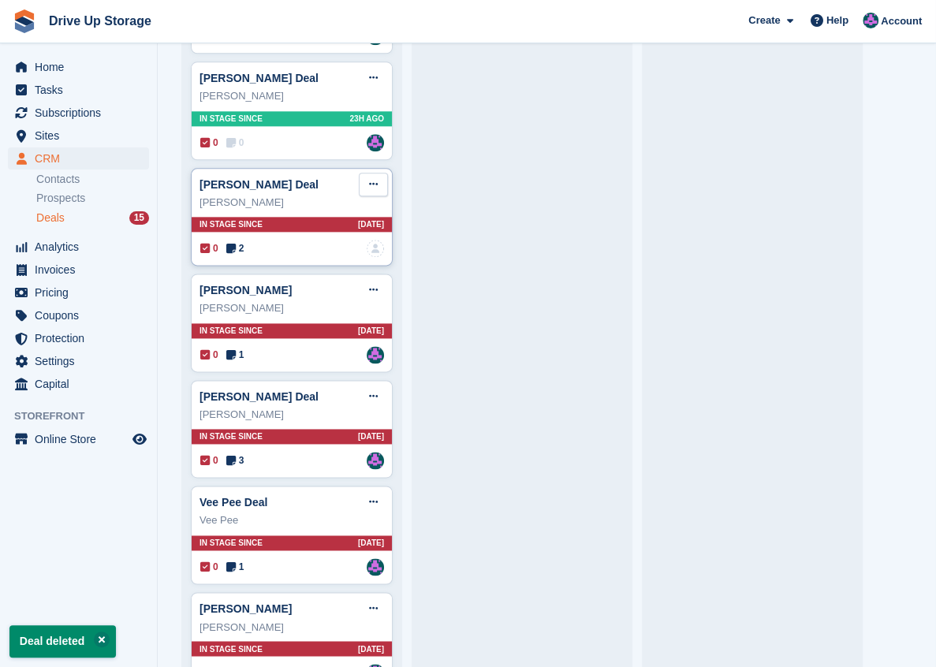
click at [376, 180] on icon at bounding box center [373, 184] width 9 height 10
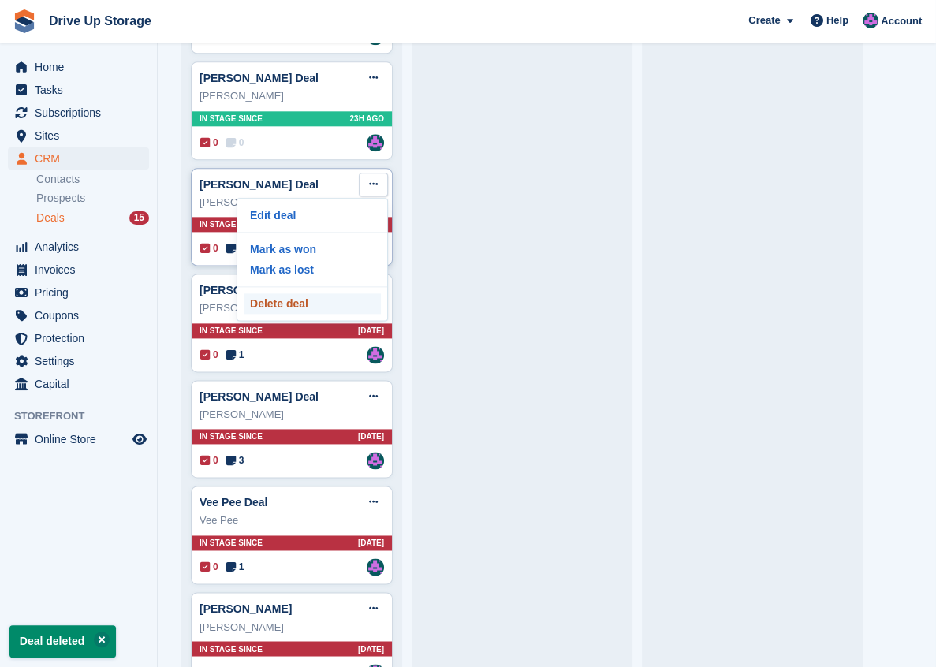
click at [323, 301] on p "Delete deal" at bounding box center [312, 303] width 137 height 21
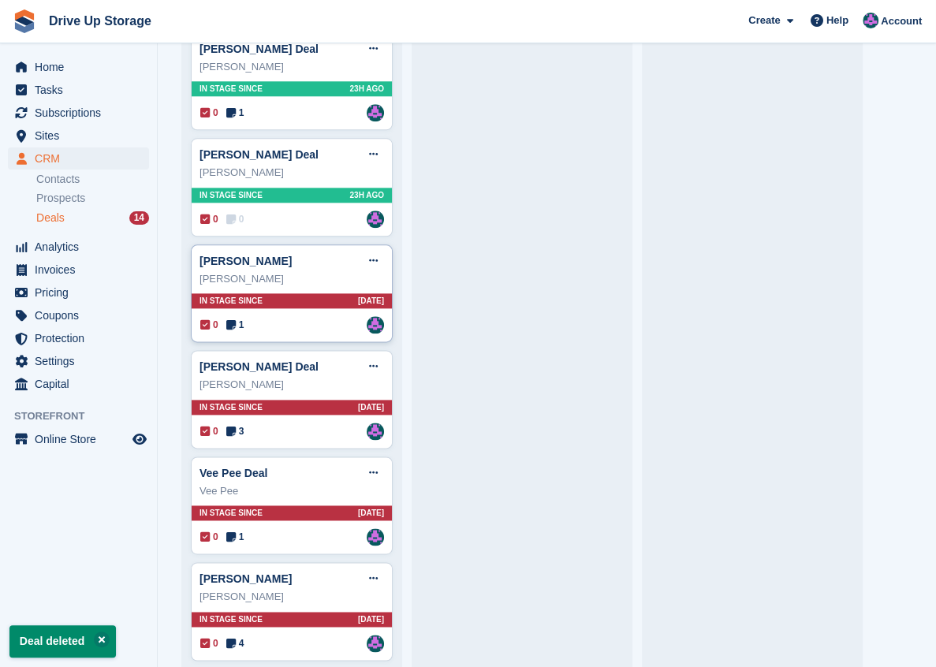
scroll to position [718, 0]
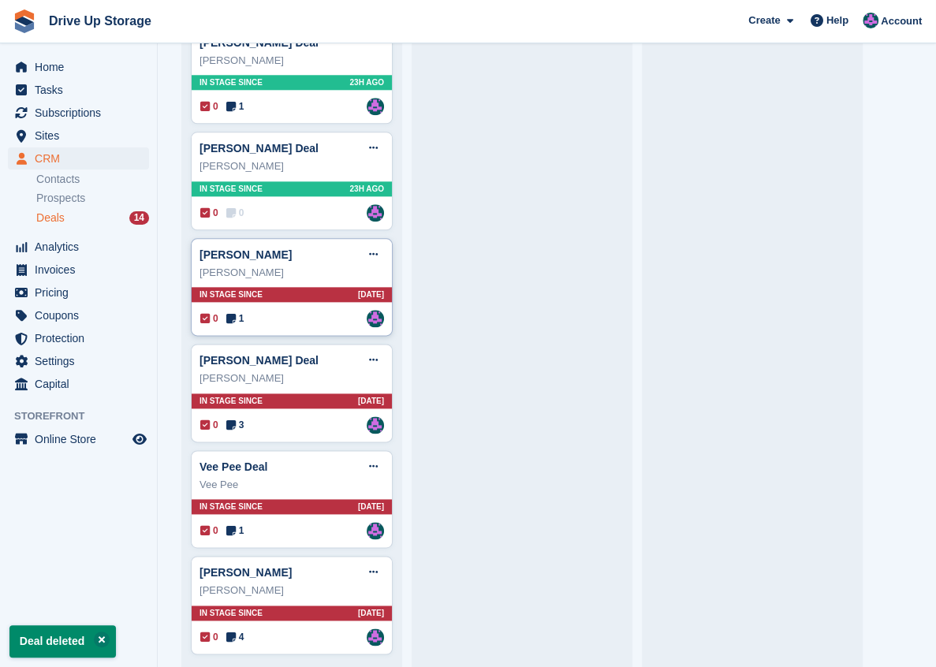
click at [358, 251] on div "[PERSON_NAME] Edit deal [PERSON_NAME] as won [PERSON_NAME] as lost Delete deal" at bounding box center [291, 255] width 185 height 24
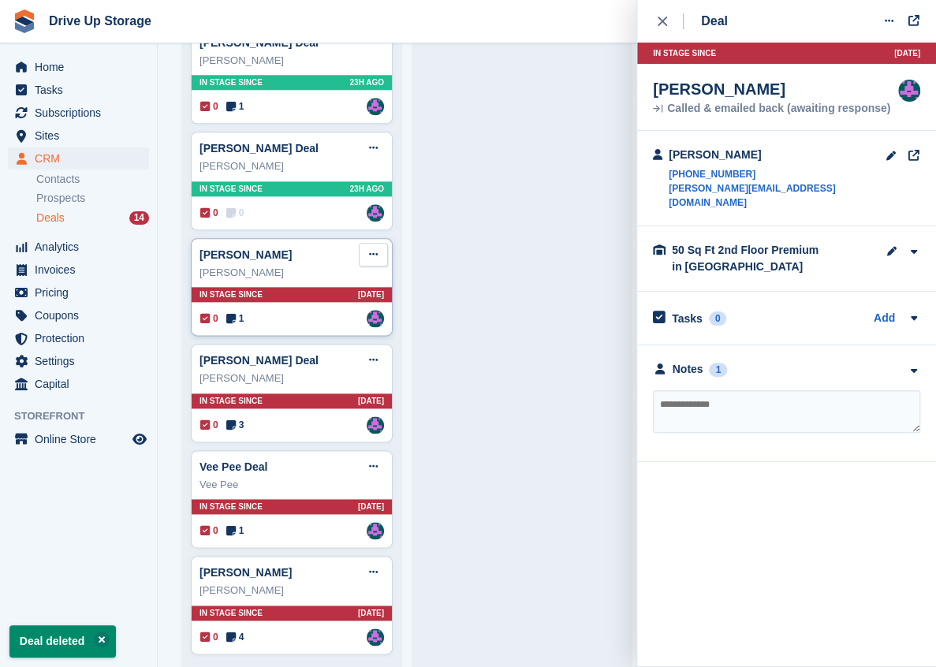
click at [372, 255] on icon at bounding box center [373, 254] width 9 height 10
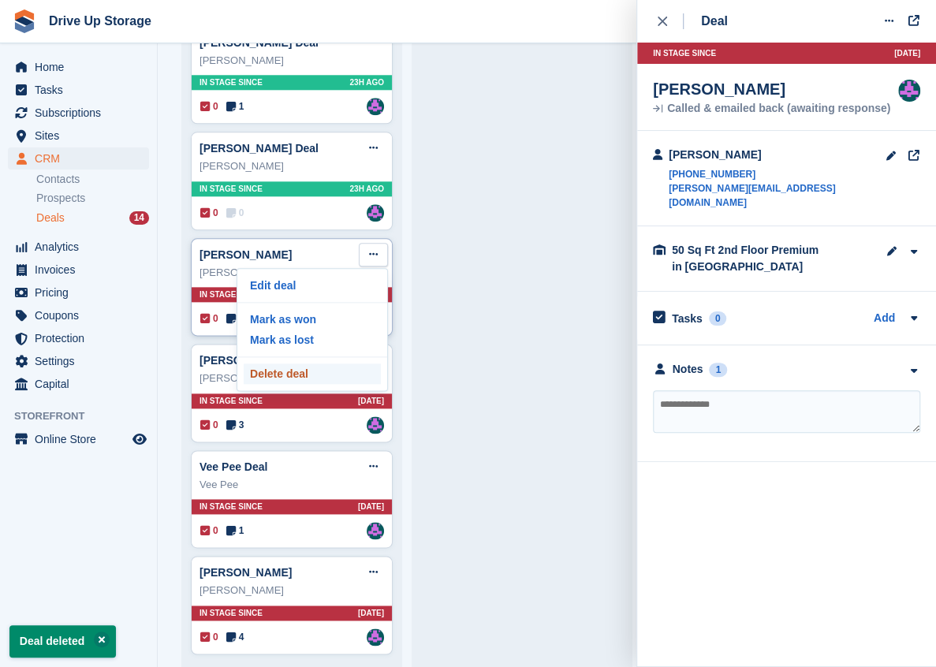
click at [318, 376] on p "Delete deal" at bounding box center [312, 374] width 137 height 21
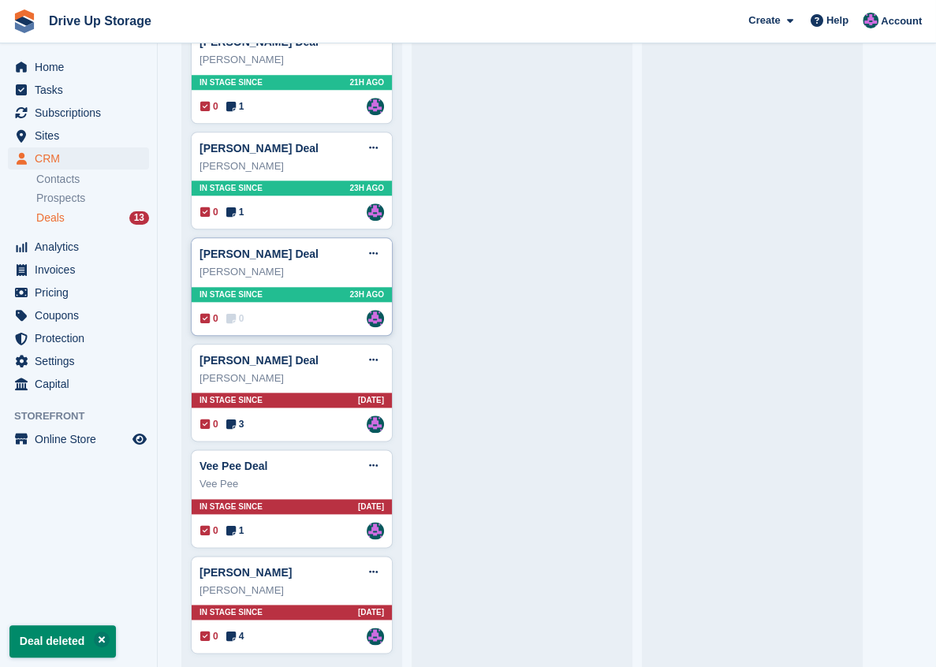
scroll to position [613, 0]
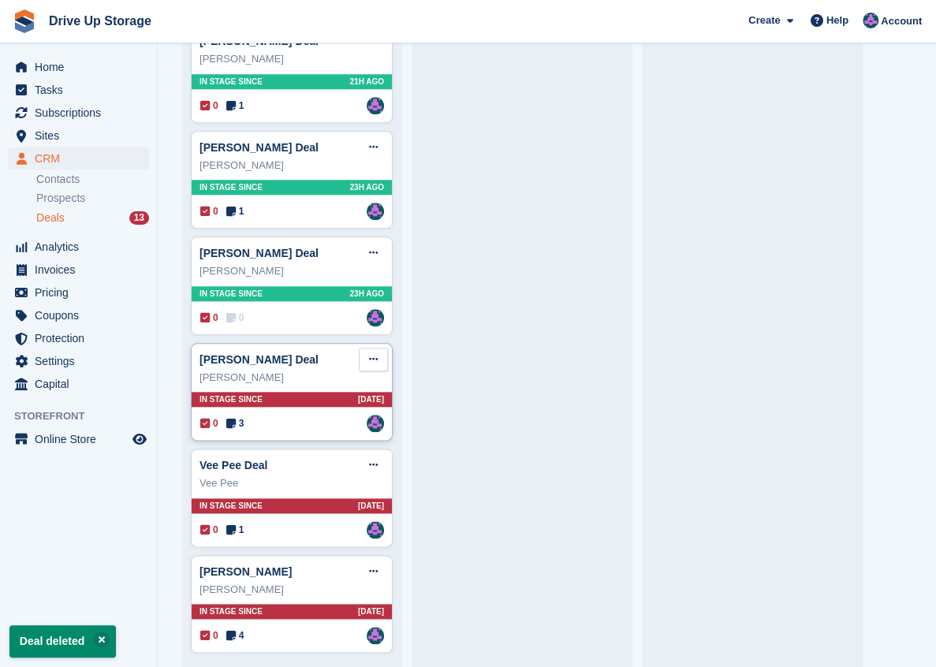
click at [371, 360] on icon at bounding box center [373, 359] width 9 height 10
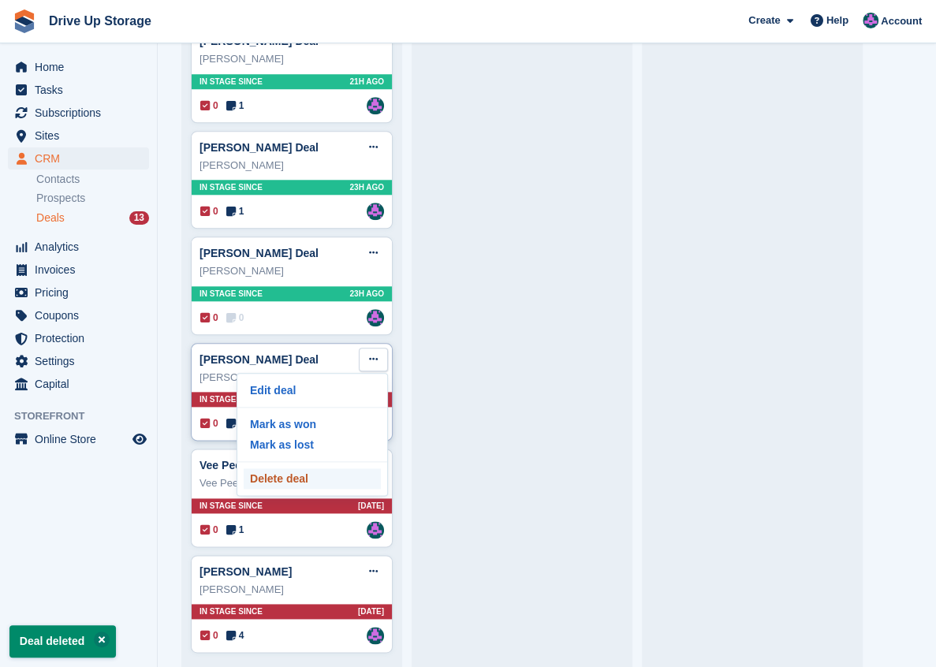
click at [324, 475] on p "Delete deal" at bounding box center [312, 478] width 137 height 21
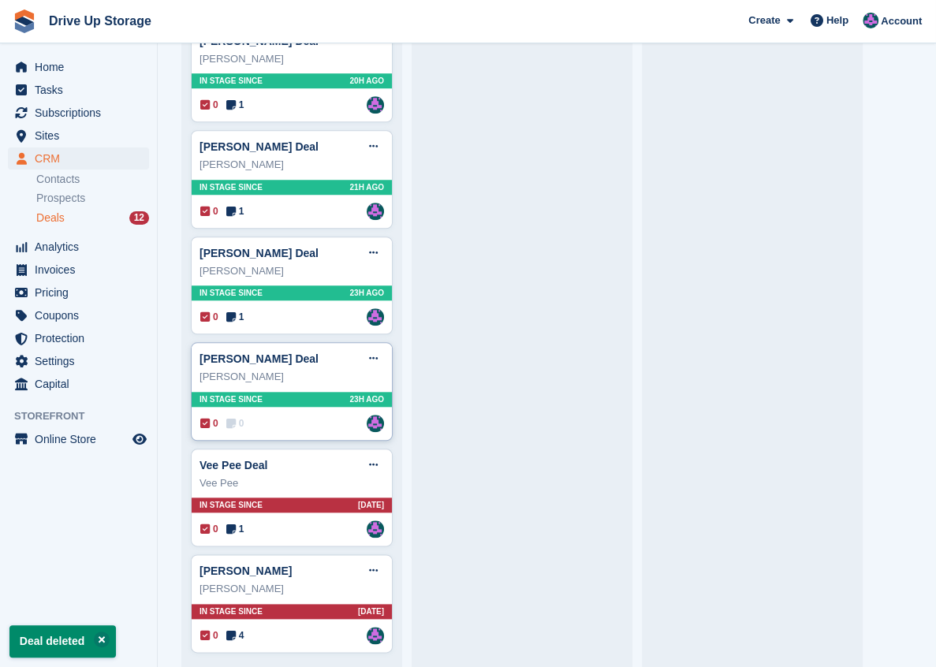
scroll to position [508, 0]
click at [367, 457] on button at bounding box center [373, 465] width 29 height 24
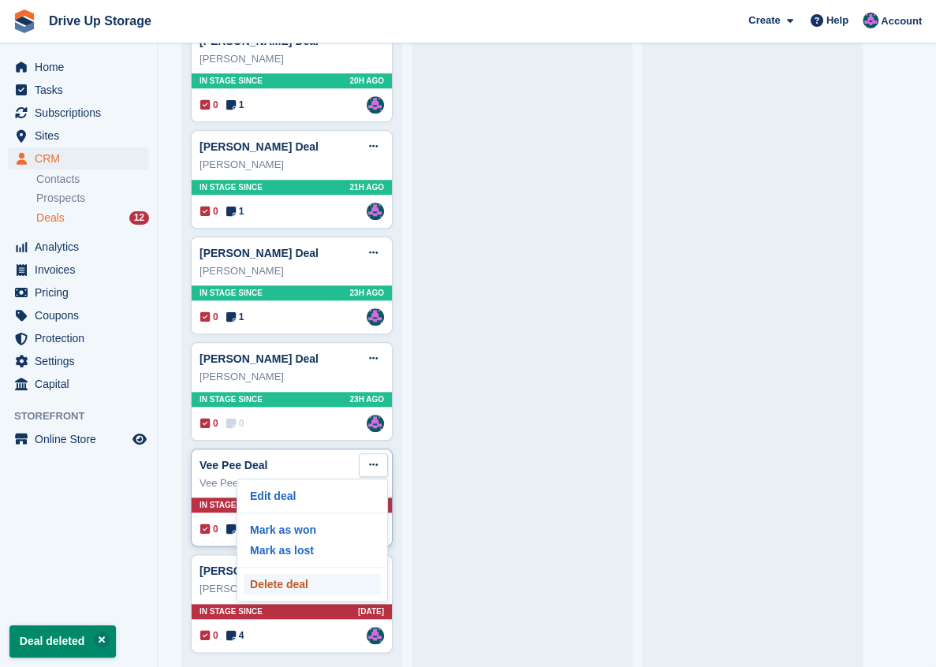
click at [296, 578] on p "Delete deal" at bounding box center [312, 584] width 137 height 21
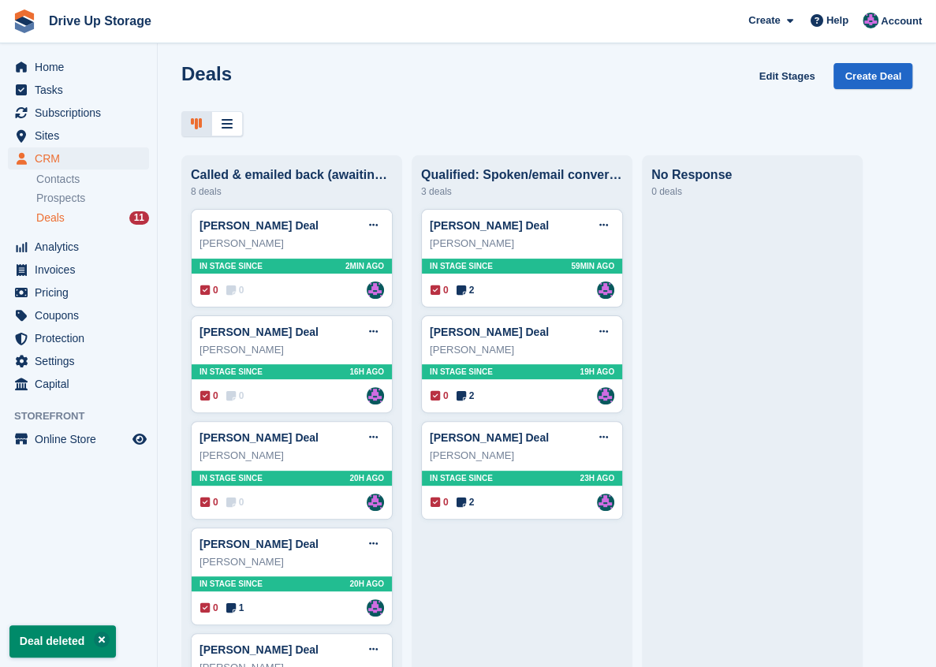
scroll to position [0, 0]
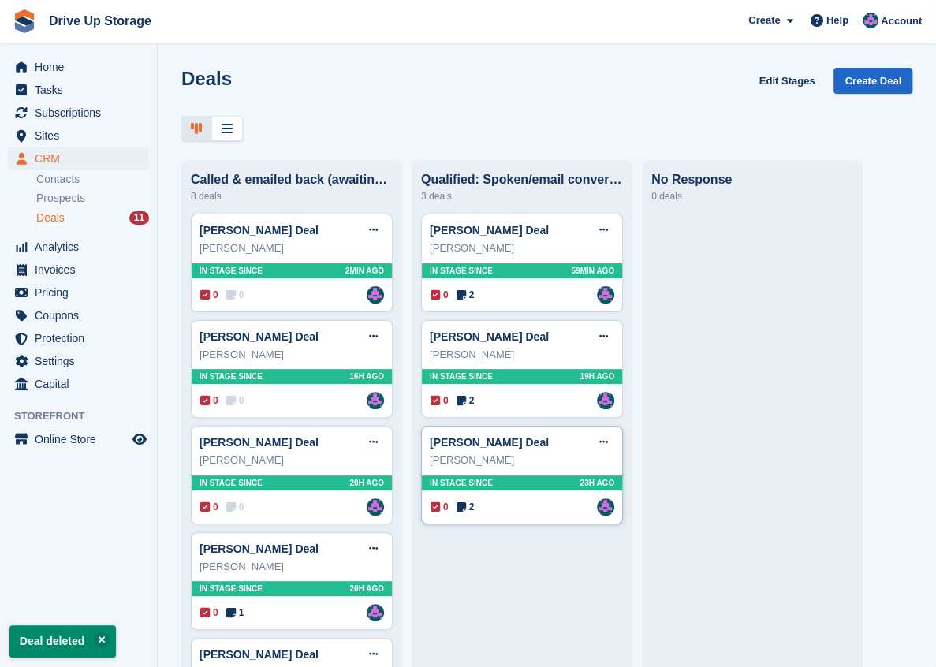
click at [554, 453] on div "[PERSON_NAME] Deal Edit deal [PERSON_NAME] as won [PERSON_NAME] as lost Delete …" at bounding box center [522, 443] width 185 height 24
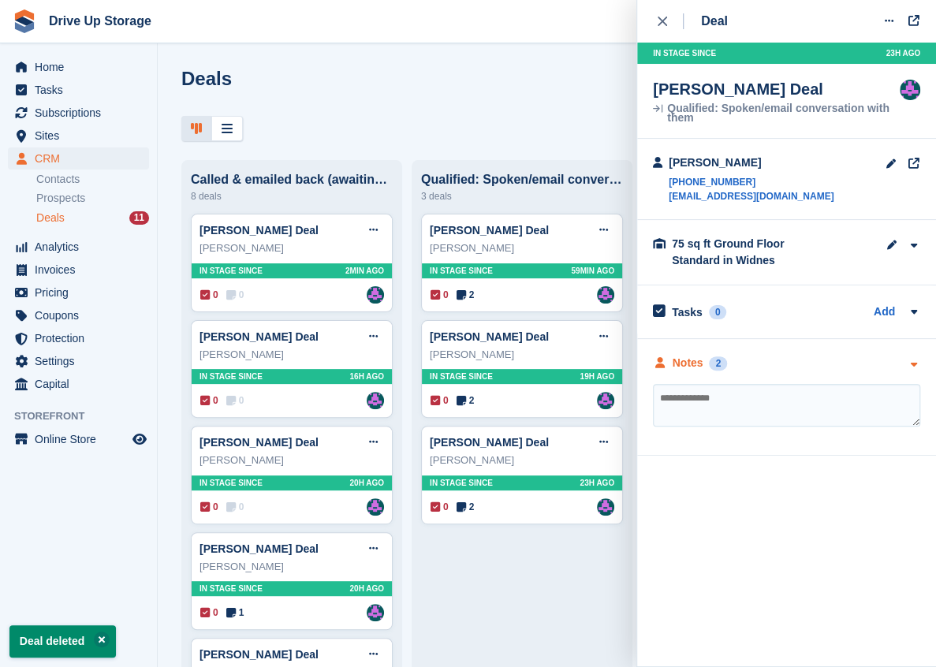
click at [909, 363] on icon "button" at bounding box center [913, 365] width 13 height 10
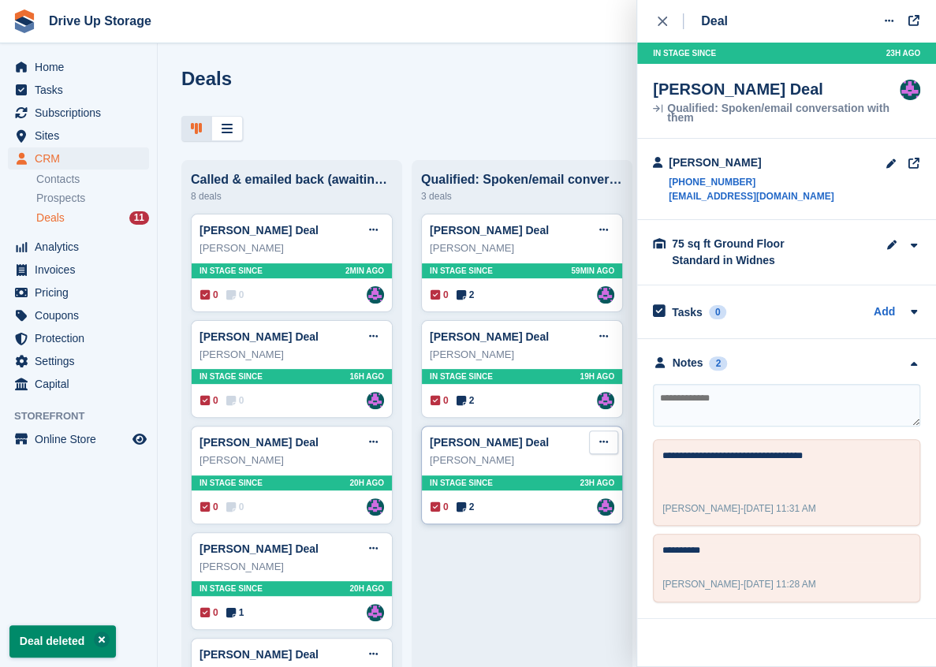
click at [614, 445] on button at bounding box center [603, 443] width 29 height 24
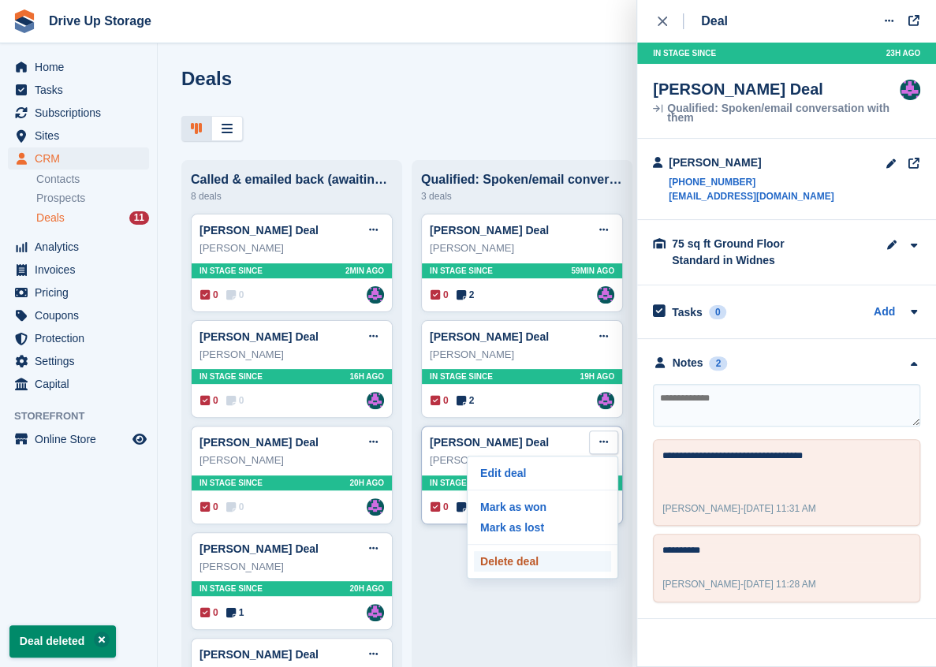
click at [530, 565] on p "Delete deal" at bounding box center [542, 561] width 137 height 21
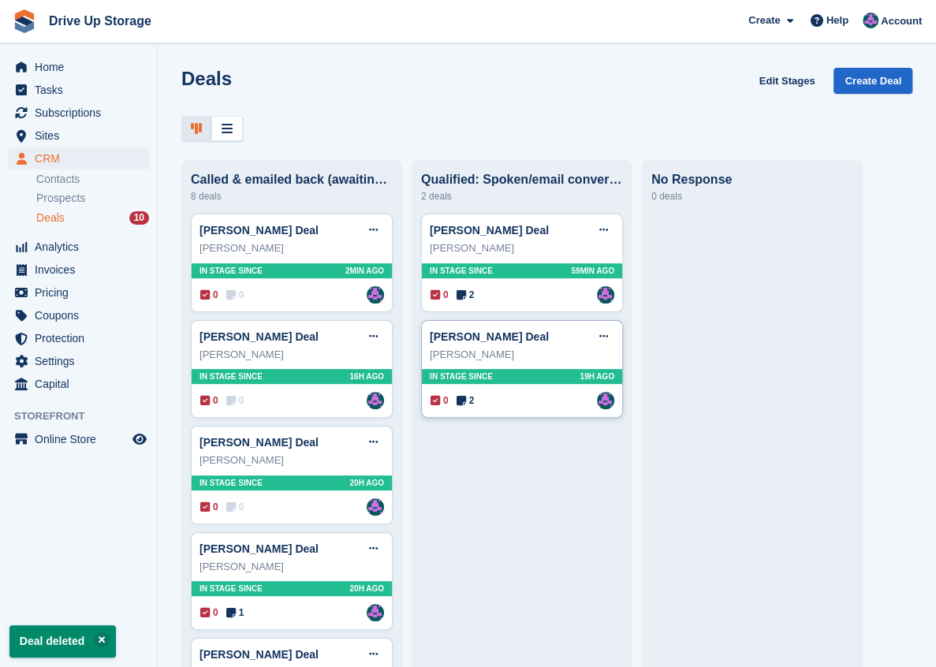
click at [565, 365] on div "[PERSON_NAME] Deal Edit deal [PERSON_NAME] as won [PERSON_NAME] as lost Delete …" at bounding box center [522, 369] width 202 height 99
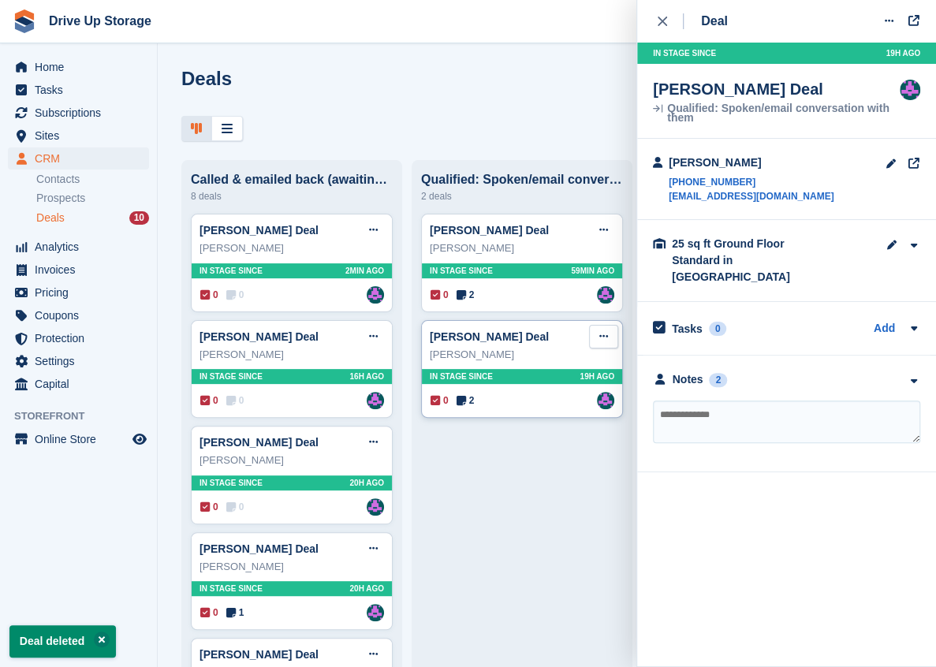
click at [605, 341] on icon at bounding box center [603, 336] width 9 height 10
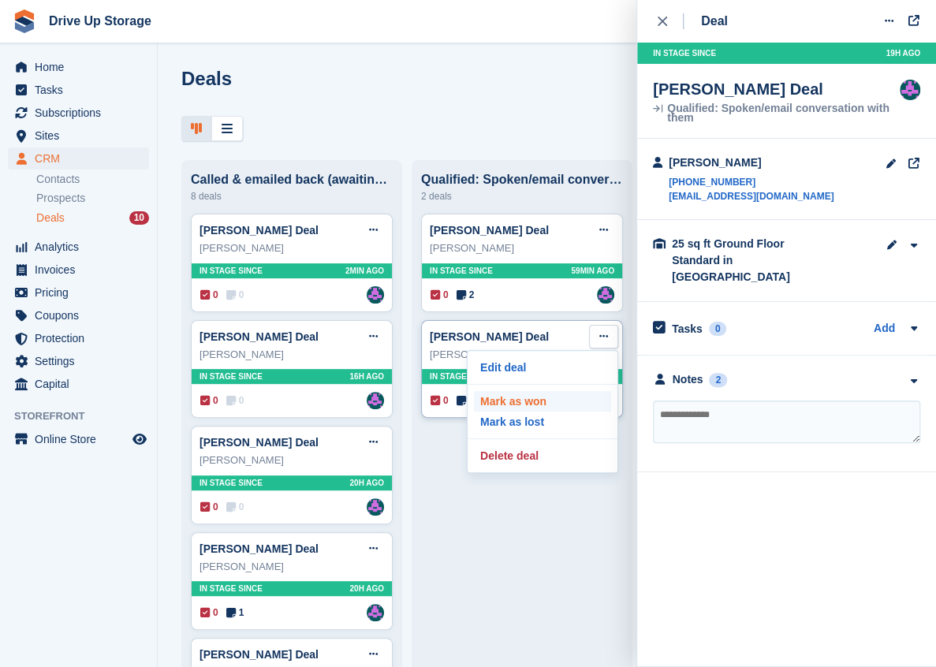
click at [516, 405] on p "Mark as won" at bounding box center [542, 401] width 137 height 21
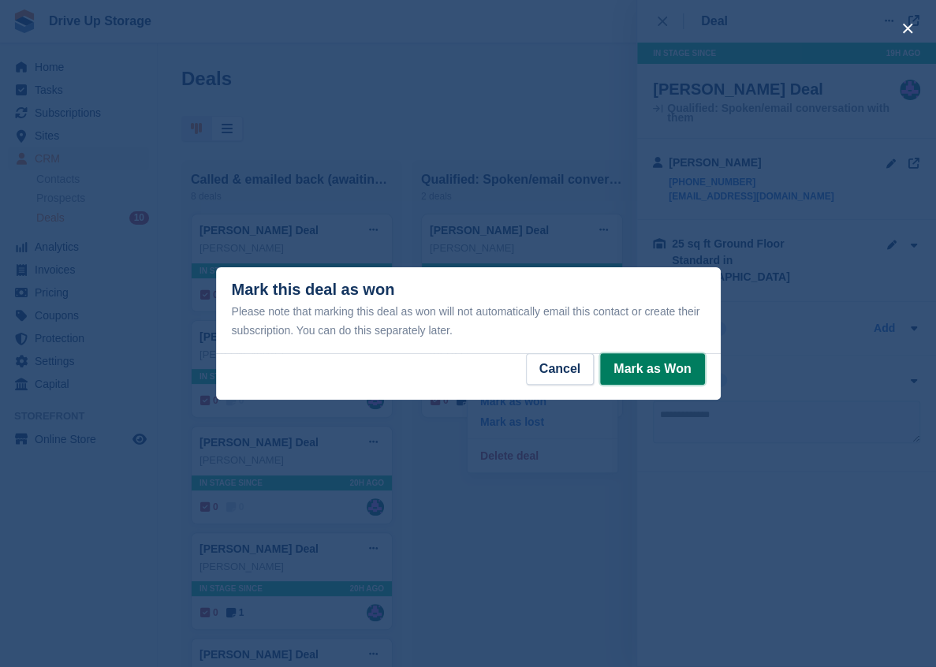
click at [650, 373] on button "Mark as Won" at bounding box center [652, 369] width 104 height 32
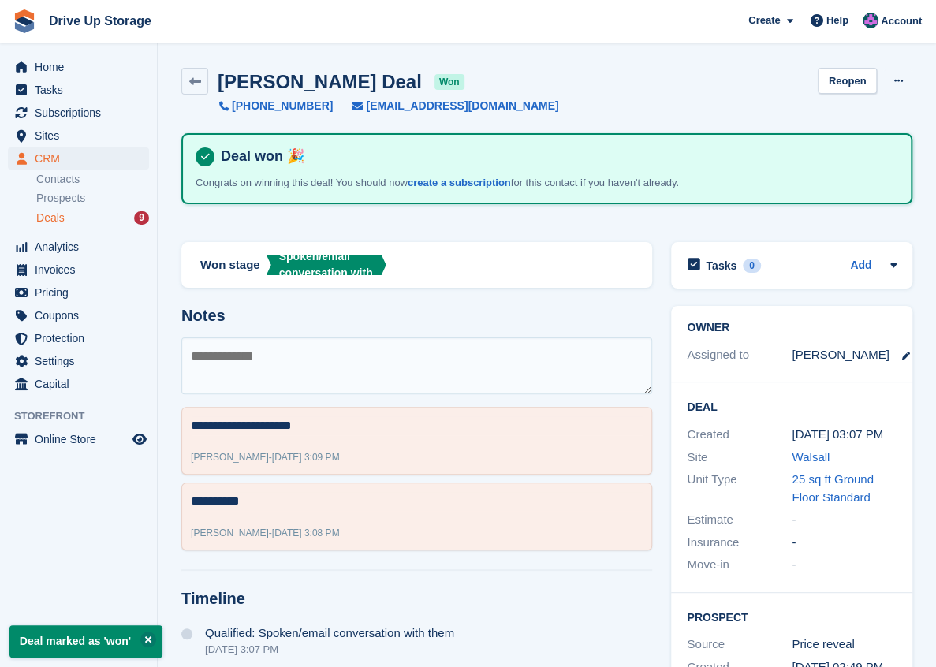
click at [304, 345] on textarea at bounding box center [416, 365] width 471 height 57
type textarea "**********"
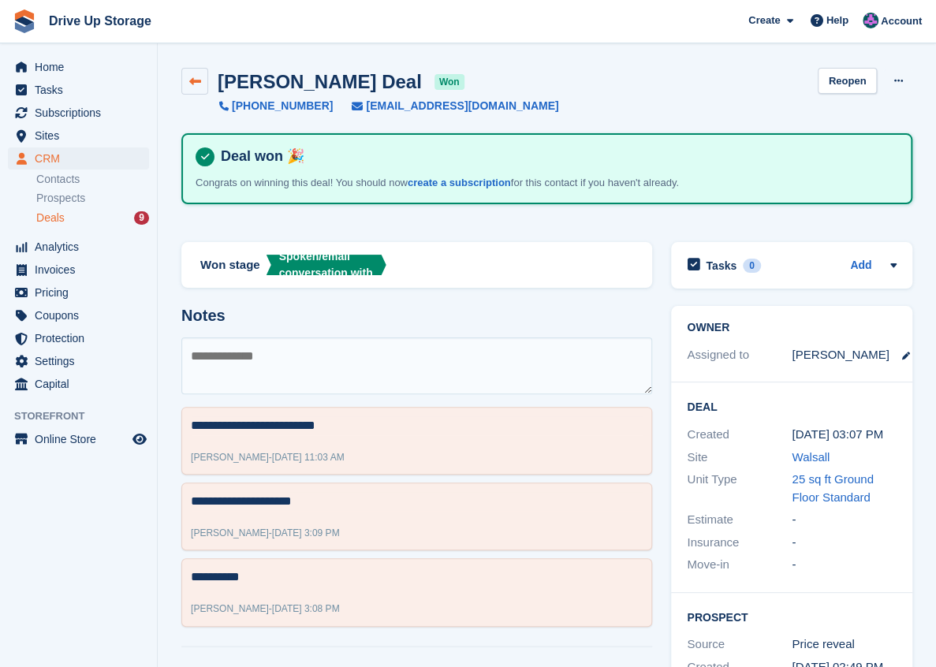
click at [192, 82] on icon at bounding box center [195, 82] width 12 height 12
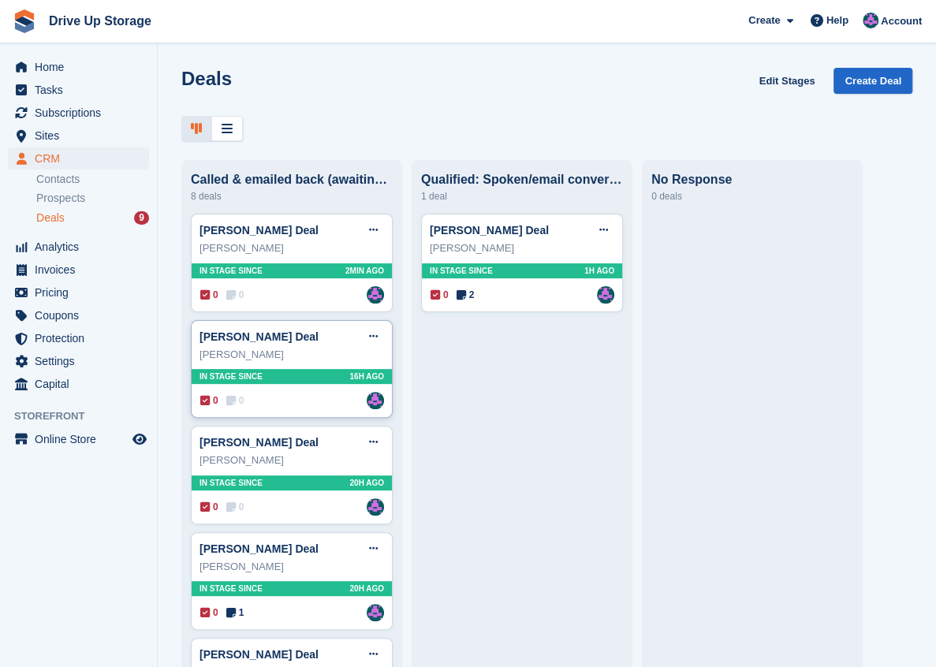
click at [272, 401] on div "0 0 Assigned to [PERSON_NAME]" at bounding box center [292, 400] width 184 height 17
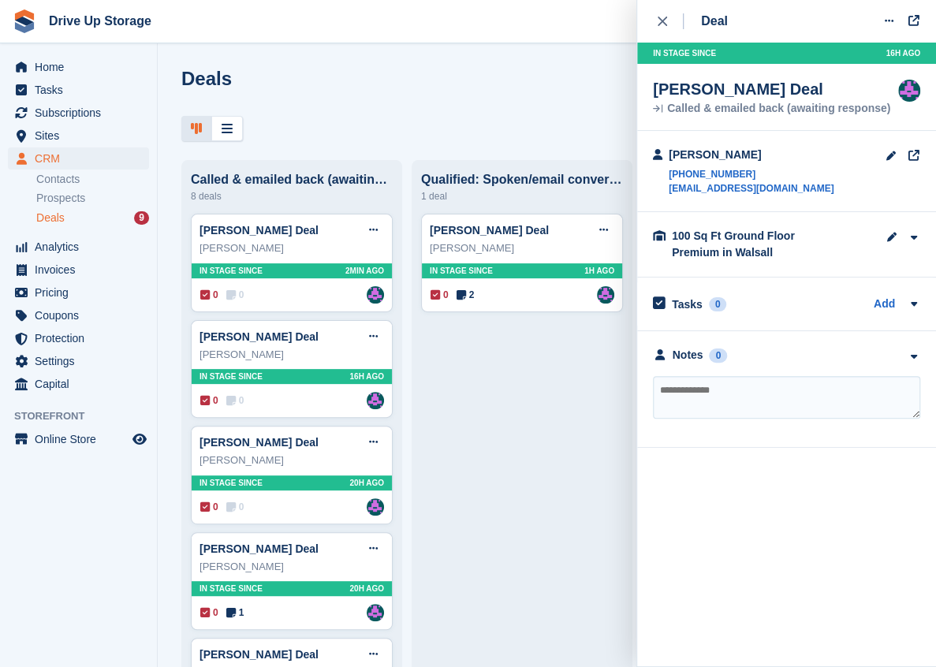
click at [694, 385] on textarea at bounding box center [786, 397] width 267 height 43
type textarea "**********"
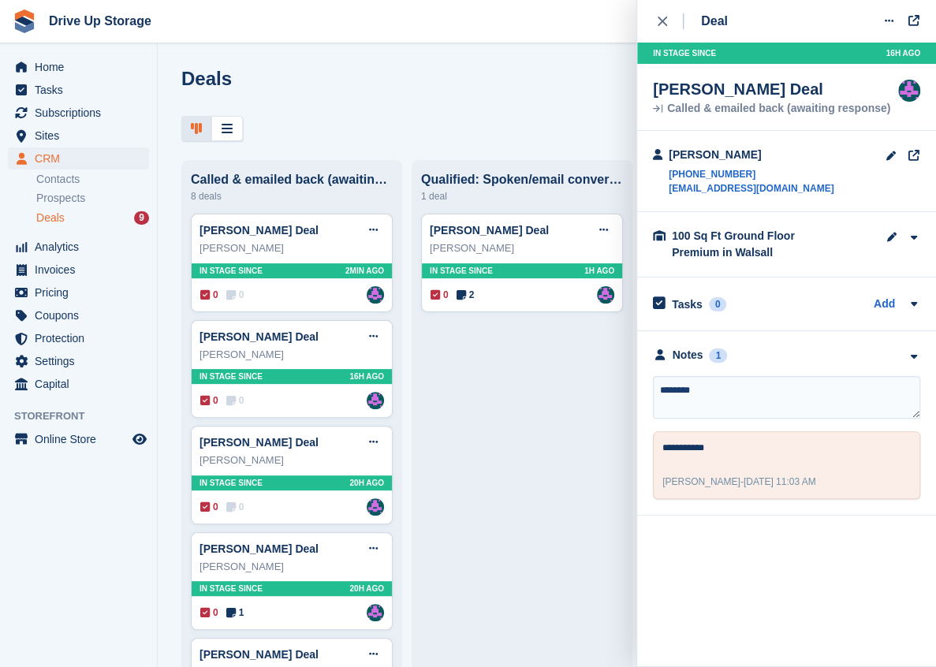
type textarea "*********"
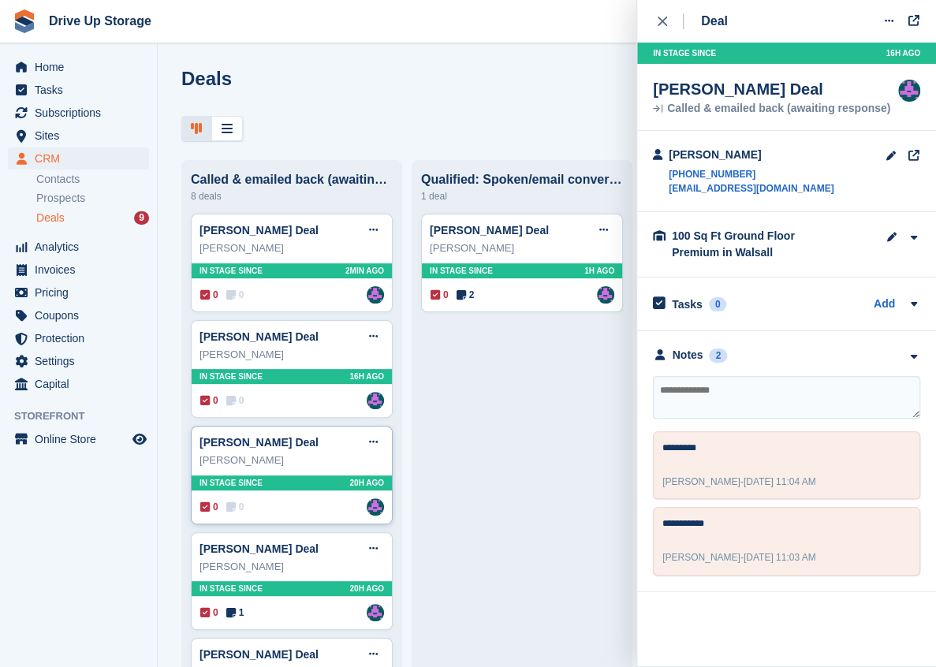
click at [285, 502] on div "0 0 Assigned to [PERSON_NAME]" at bounding box center [292, 506] width 184 height 17
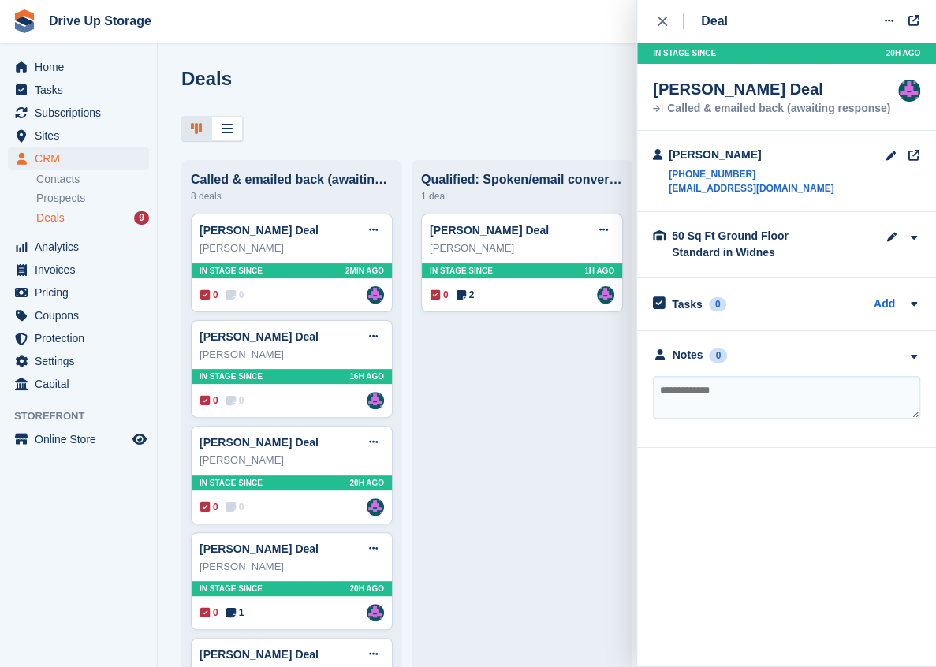
click at [749, 397] on textarea at bounding box center [786, 397] width 267 height 43
type textarea "**********"
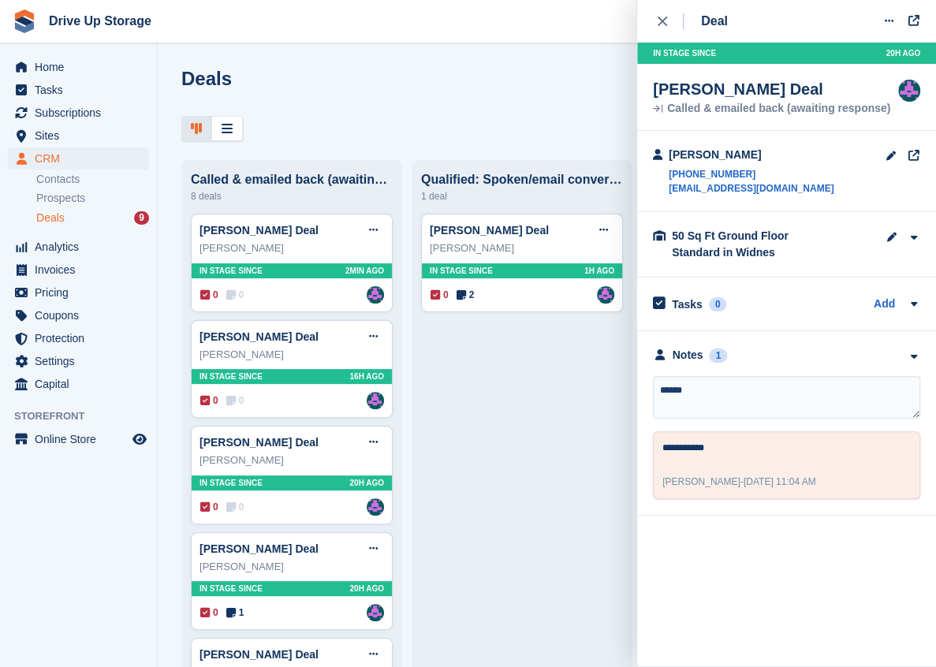
type textarea "*******"
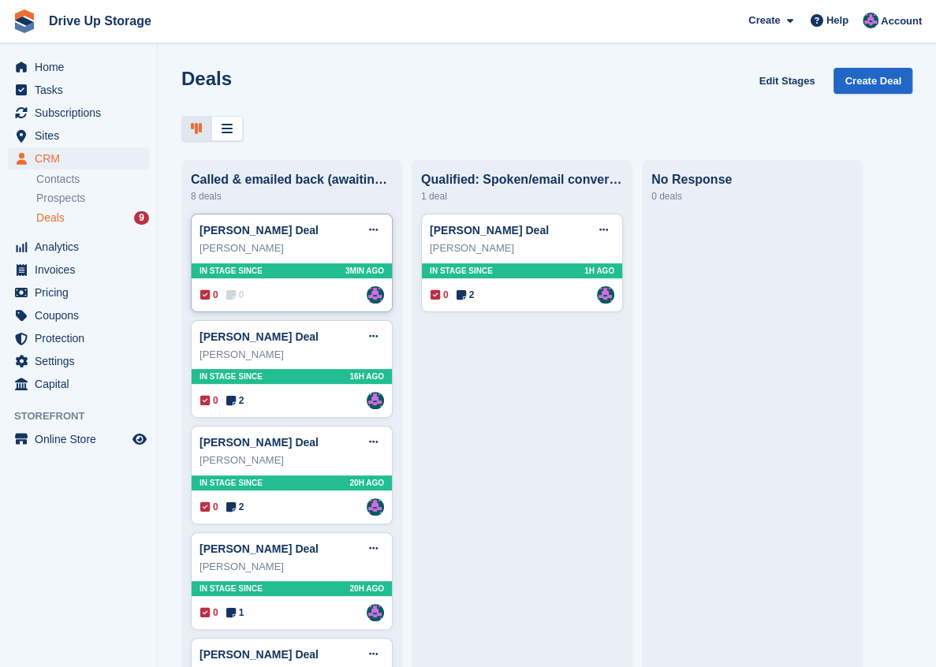
click at [271, 308] on div "Jim White Deal Edit deal Mark as won Mark as lost Delete deal Jim White In stag…" at bounding box center [292, 263] width 202 height 99
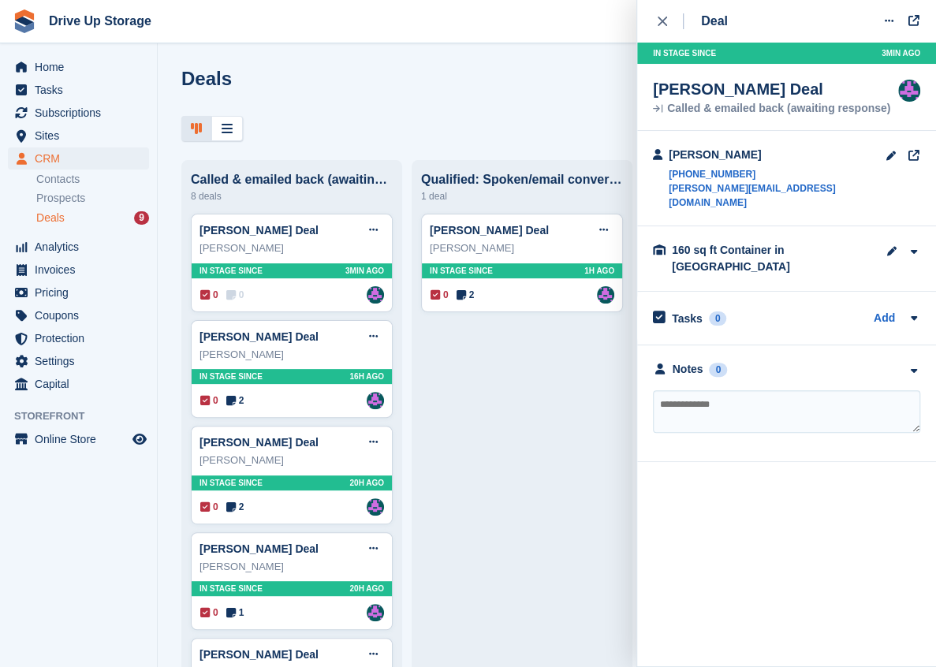
click at [694, 390] on textarea at bounding box center [786, 411] width 267 height 43
type textarea "**********"
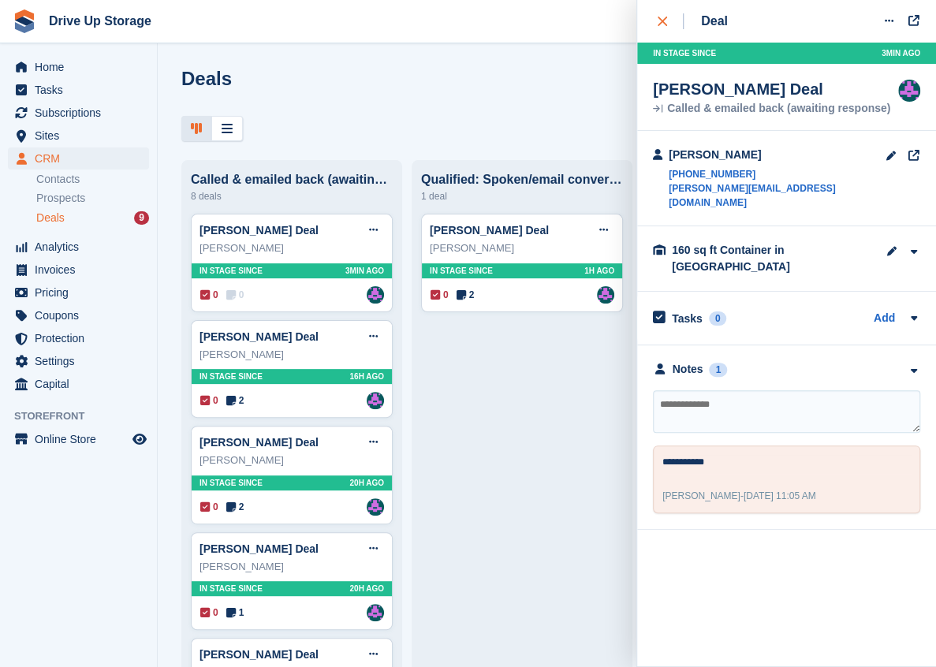
click at [665, 18] on icon "close" at bounding box center [662, 21] width 9 height 9
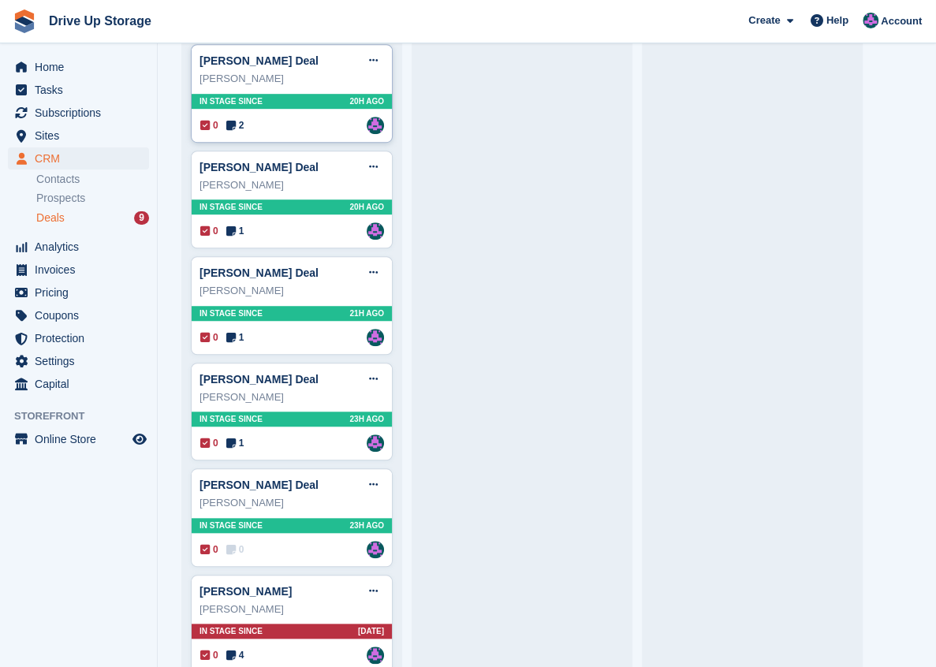
scroll to position [404, 0]
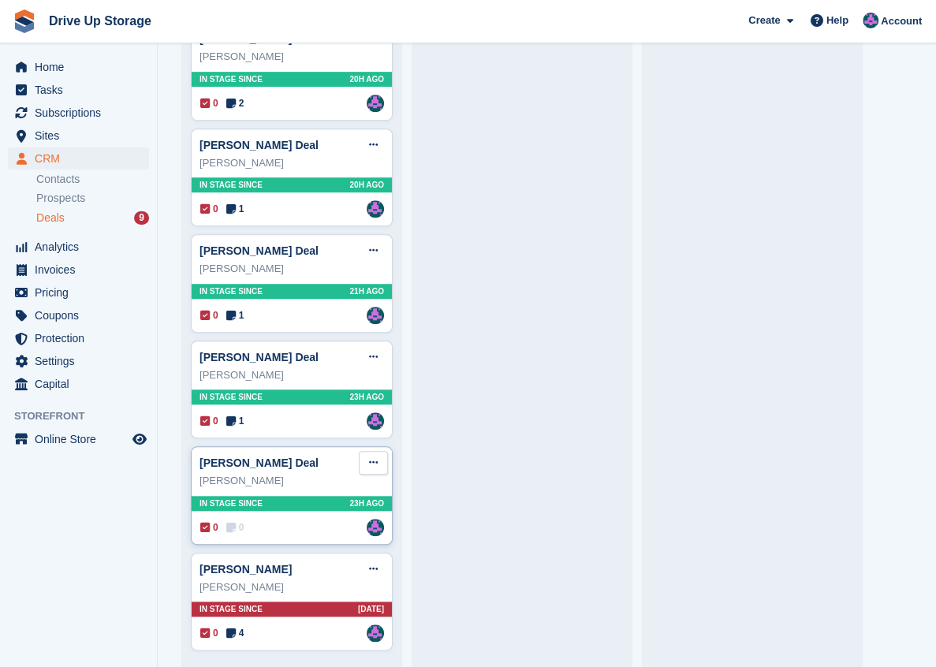
click at [365, 462] on button at bounding box center [373, 463] width 29 height 24
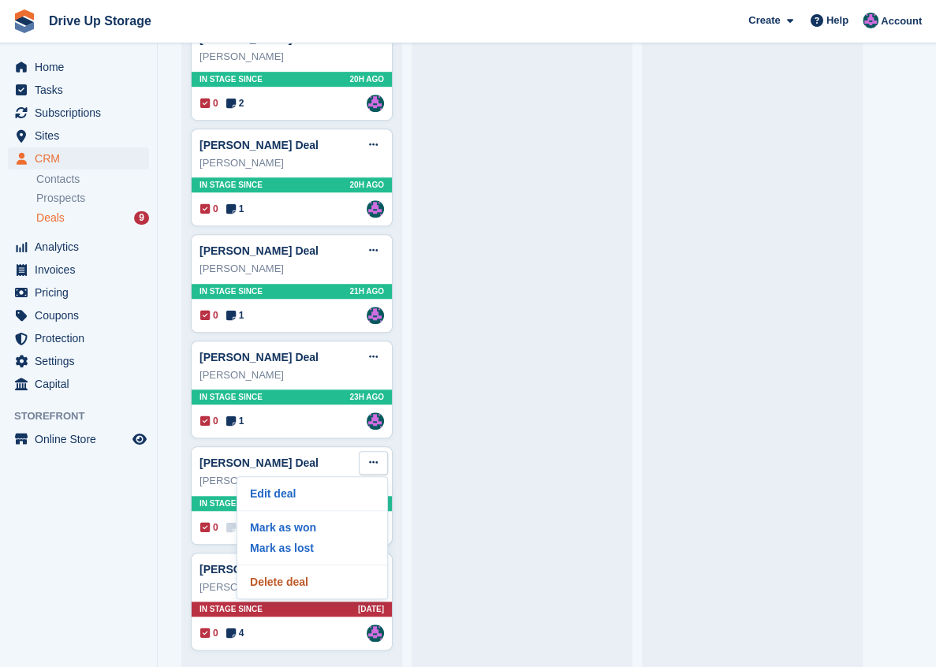
click at [296, 586] on p "Delete deal" at bounding box center [312, 582] width 137 height 21
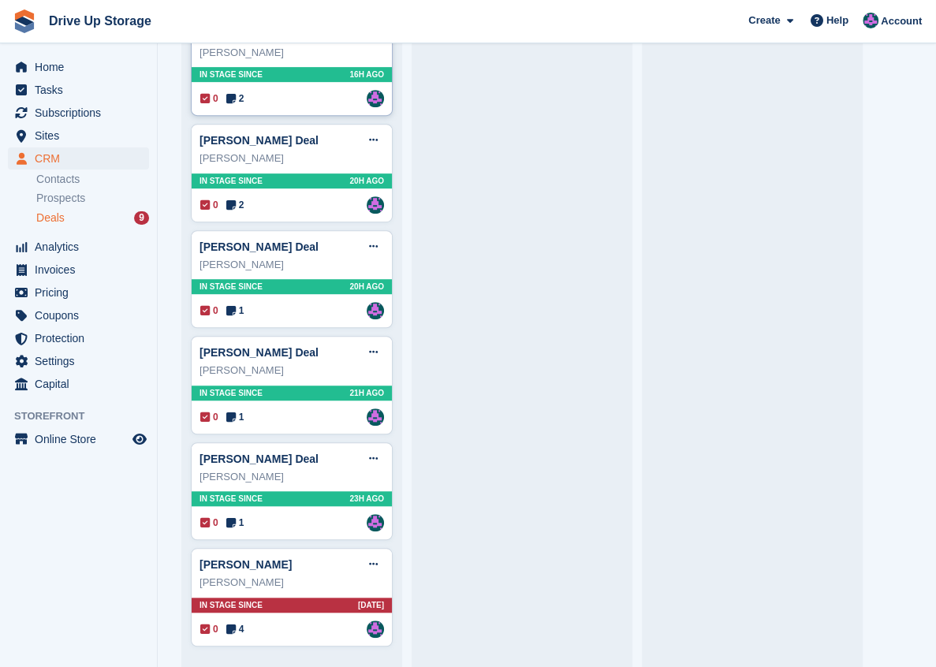
scroll to position [0, 0]
